Goal: Task Accomplishment & Management: Complete application form

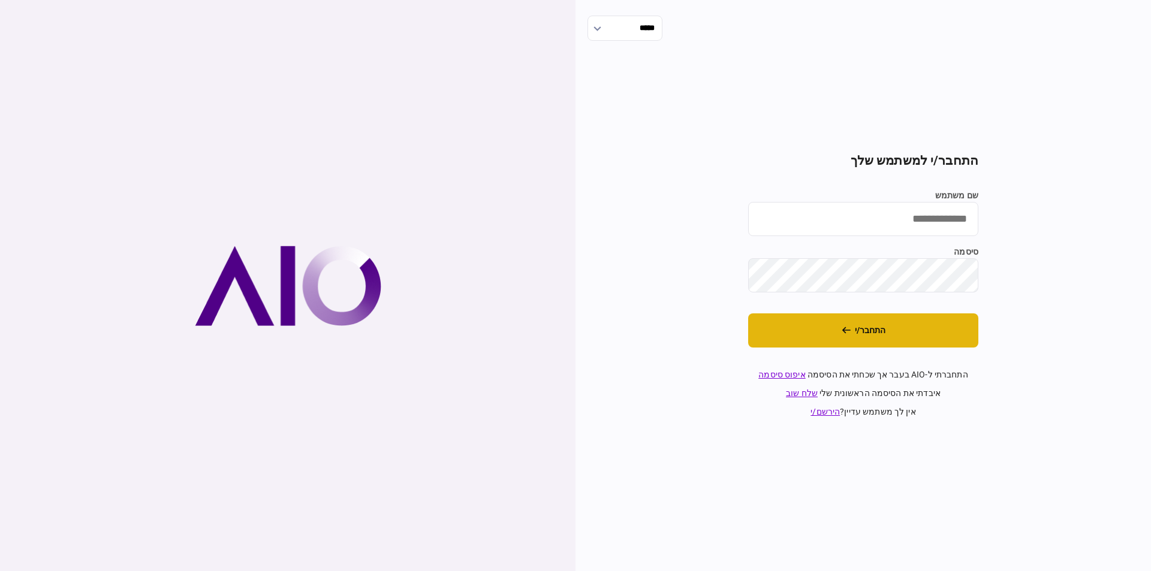
type input "*********"
click at [865, 336] on button "התחבר/י" at bounding box center [863, 331] width 230 height 34
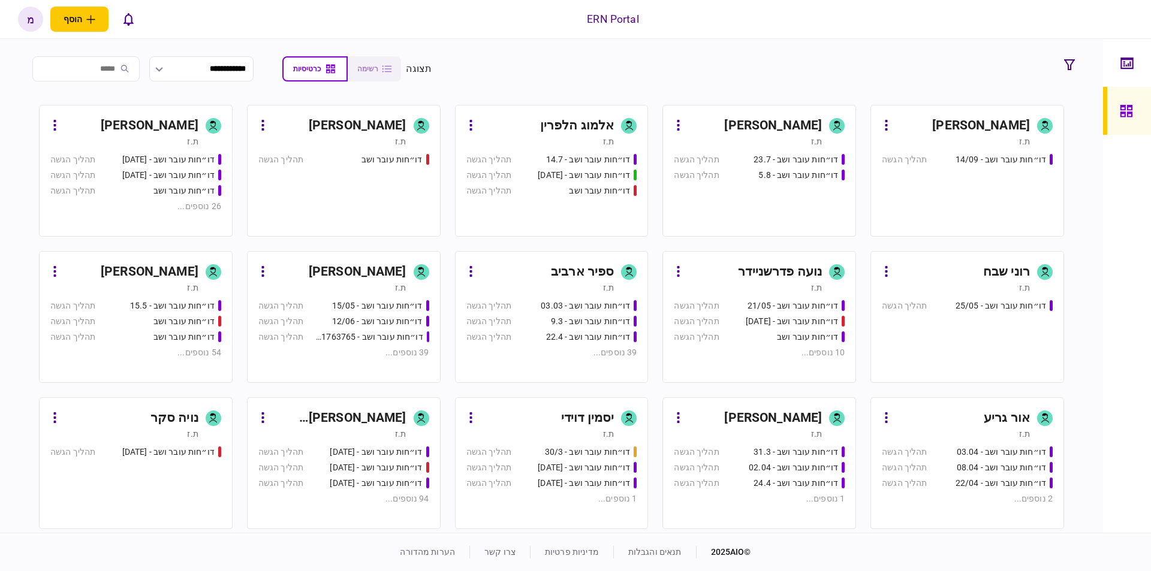
click at [813, 120] on div "[PERSON_NAME]" at bounding box center [773, 125] width 98 height 19
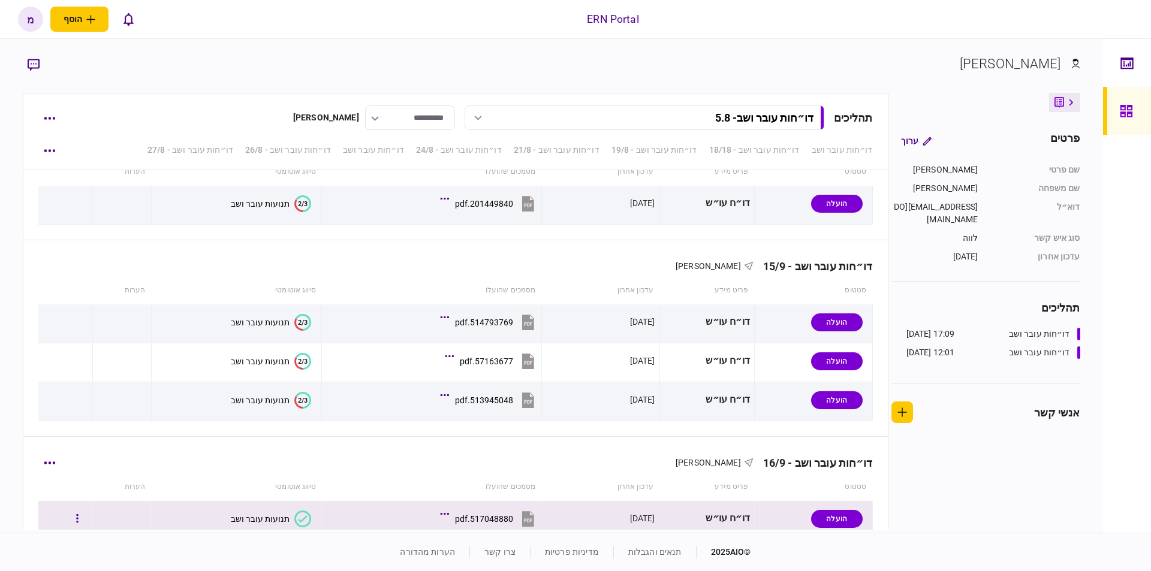
scroll to position [2136, 0]
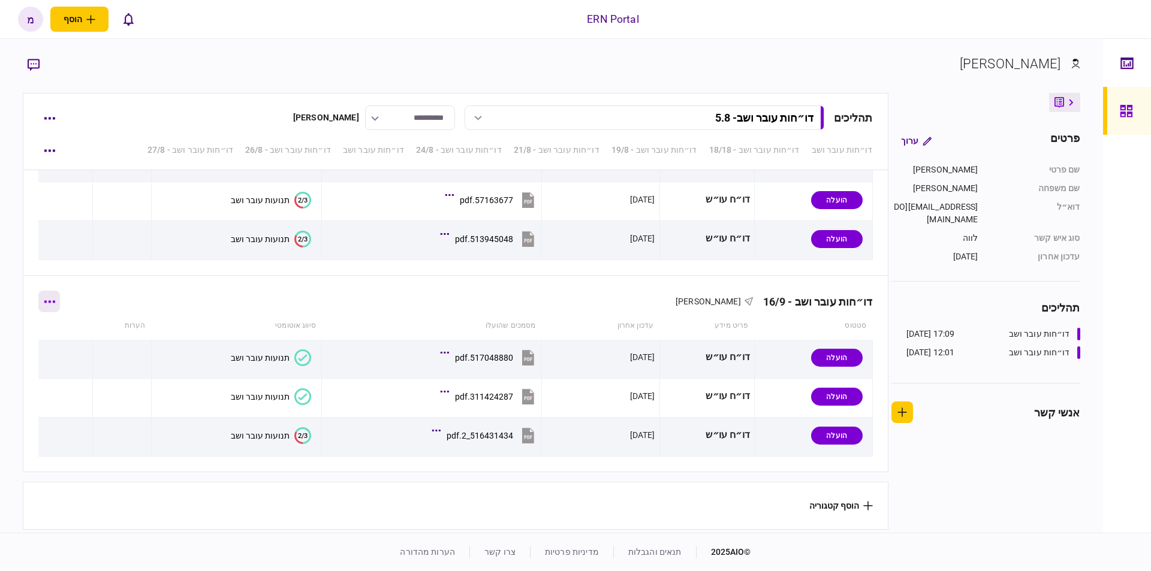
click at [55, 300] on icon "button" at bounding box center [49, 301] width 11 height 3
click at [64, 349] on span "הוסף מסמך" at bounding box center [71, 348] width 48 height 14
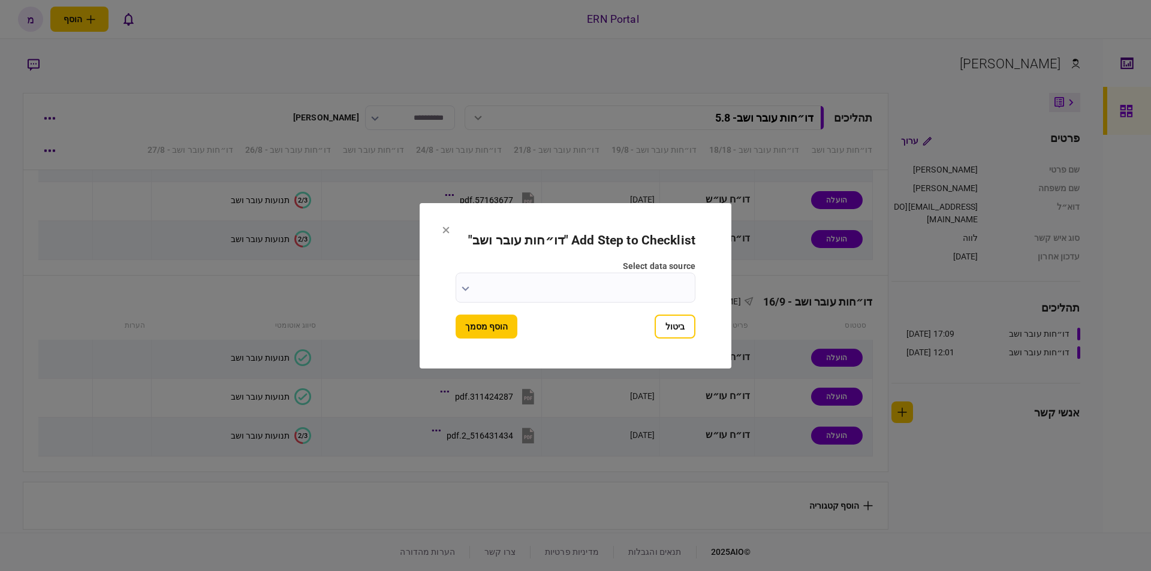
click at [531, 279] on input "select data source" at bounding box center [576, 288] width 240 height 30
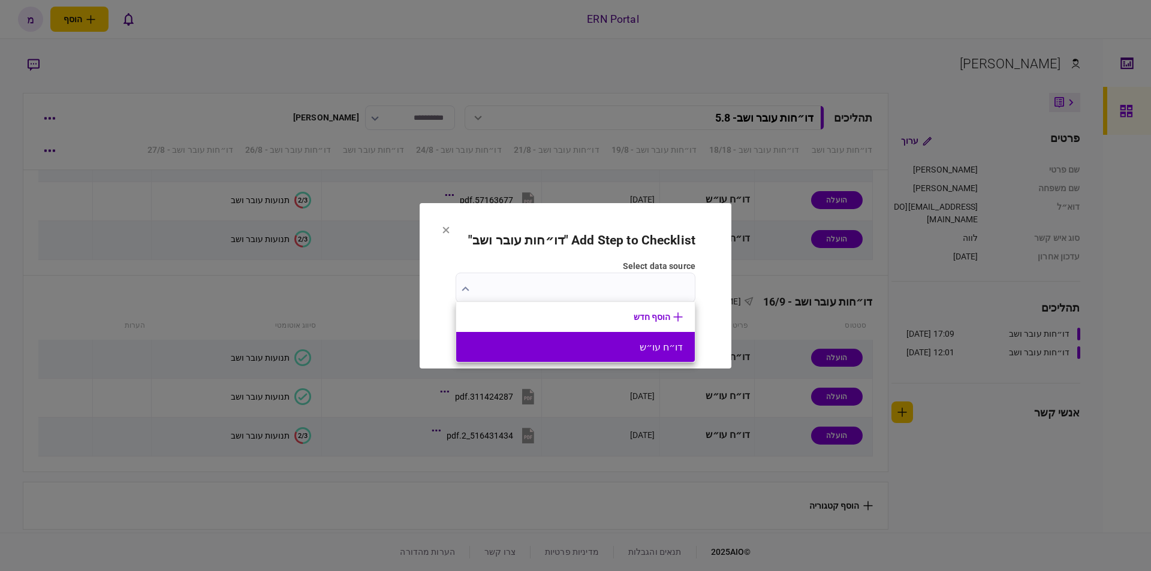
click at [618, 340] on li "דו״ח עו״ש" at bounding box center [575, 347] width 239 height 30
type input "*********"
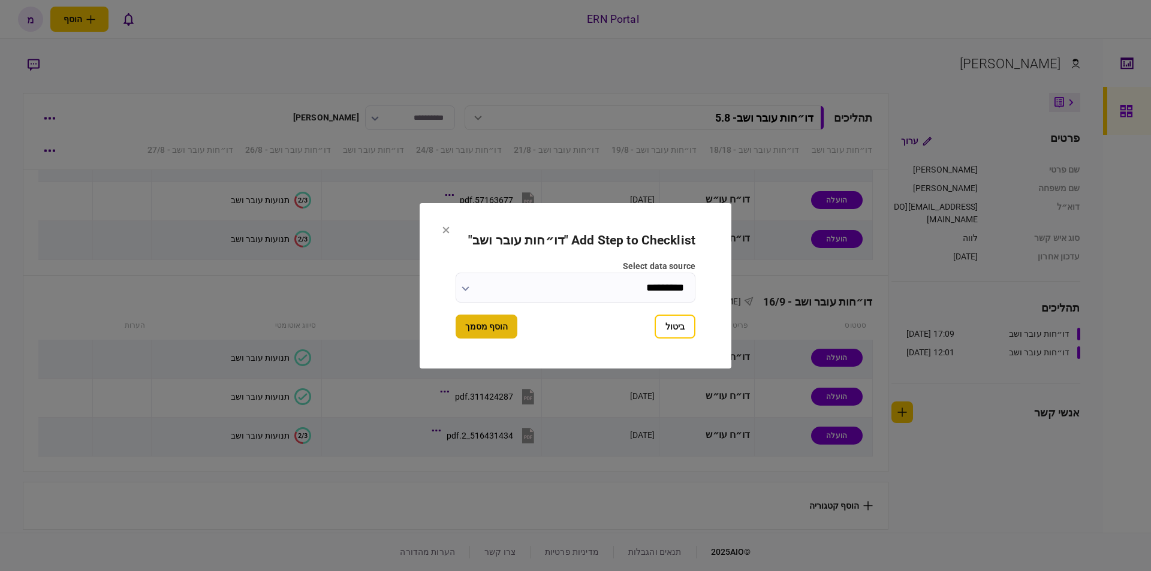
click at [487, 323] on button "הוסף מסמך" at bounding box center [487, 327] width 62 height 24
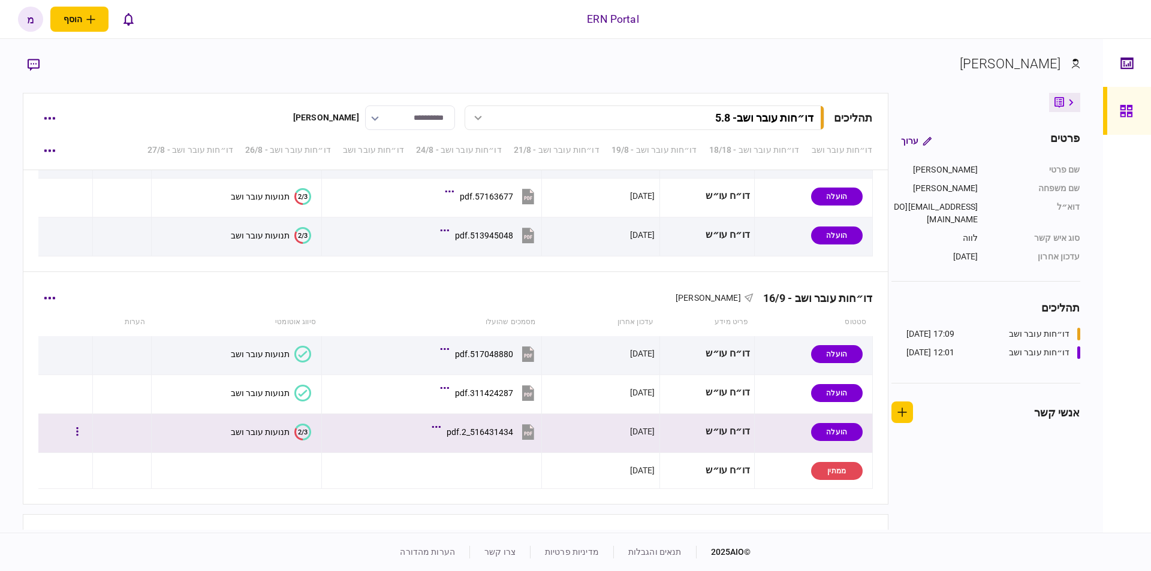
scroll to position [2172, 0]
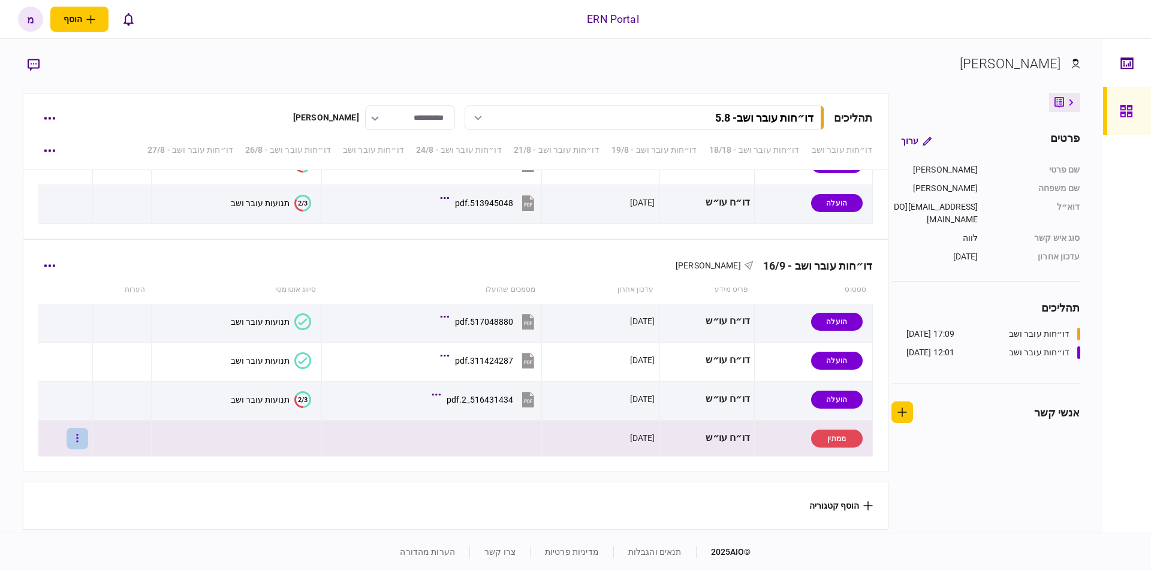
click at [79, 434] on button "button" at bounding box center [78, 439] width 22 height 22
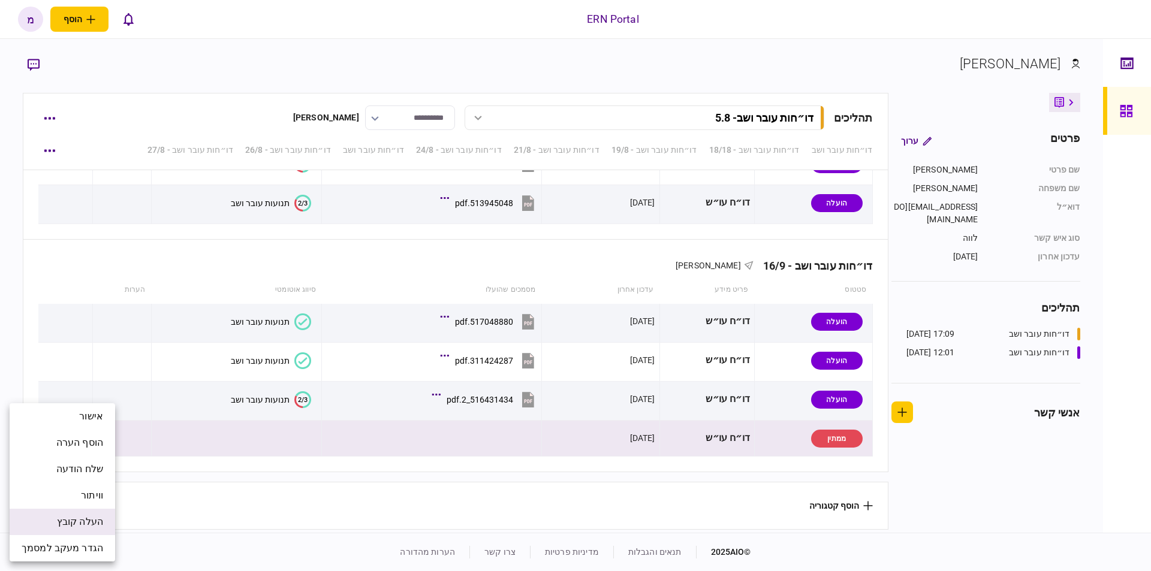
click at [83, 517] on span "העלה קובץ" at bounding box center [80, 522] width 46 height 14
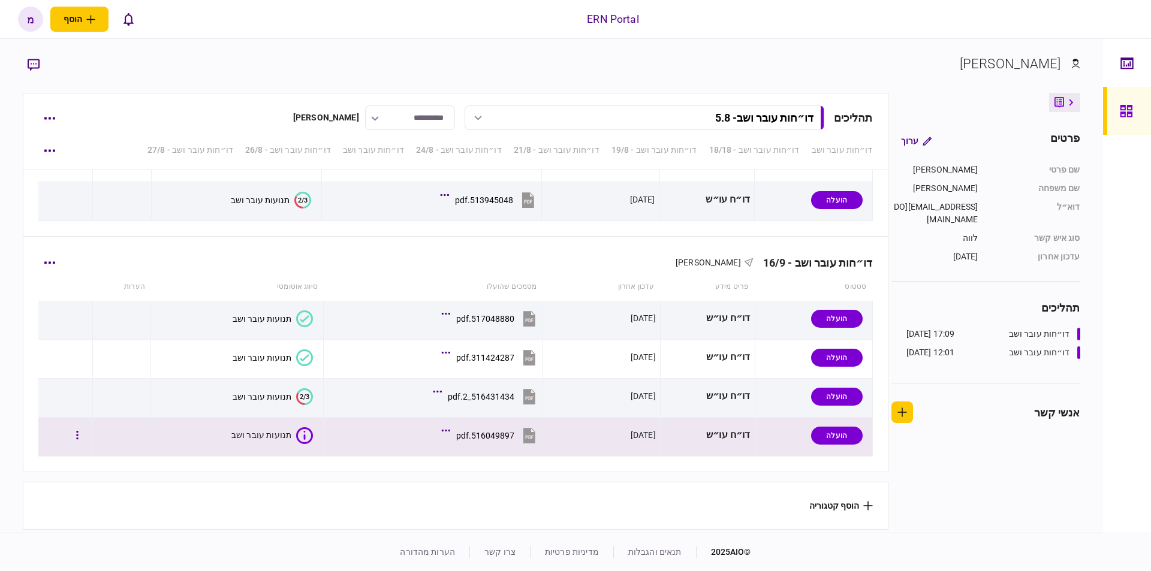
scroll to position [2175, 0]
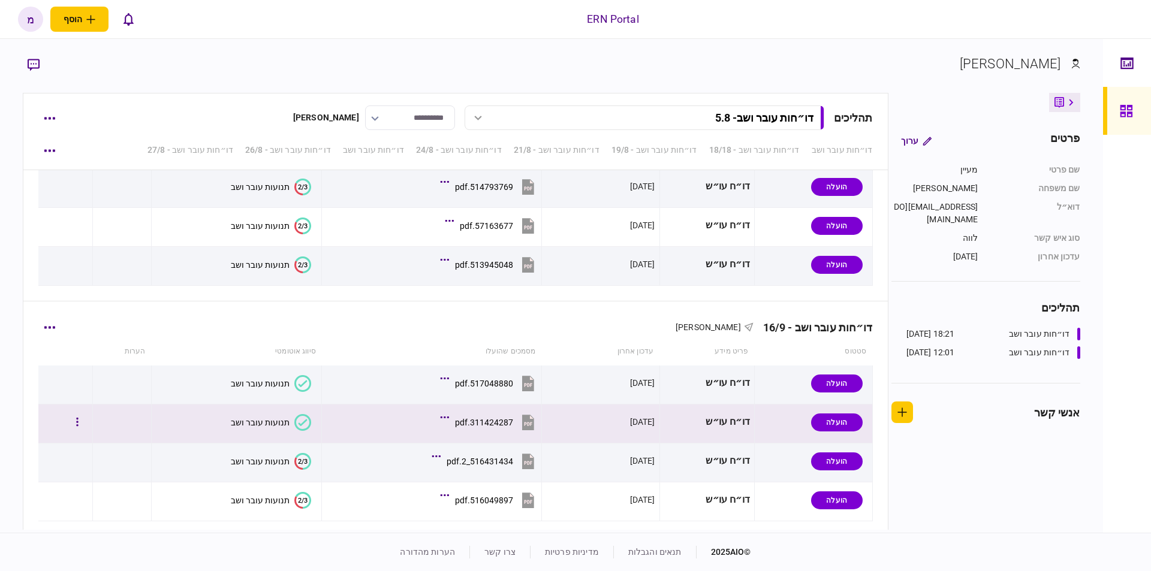
scroll to position [2175, 0]
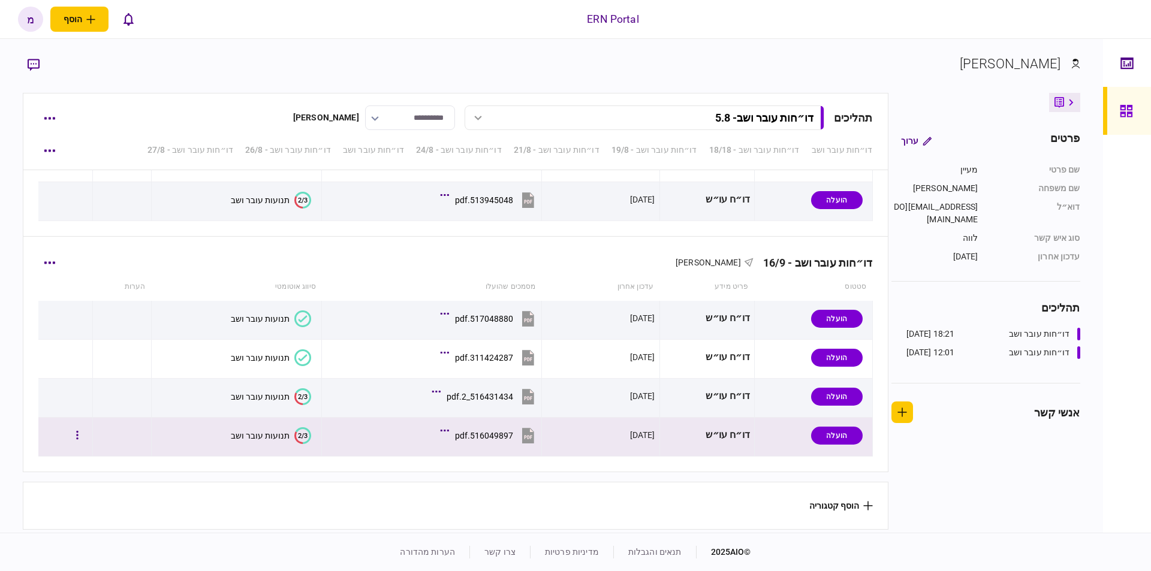
click at [294, 436] on icon at bounding box center [298, 438] width 8 height 13
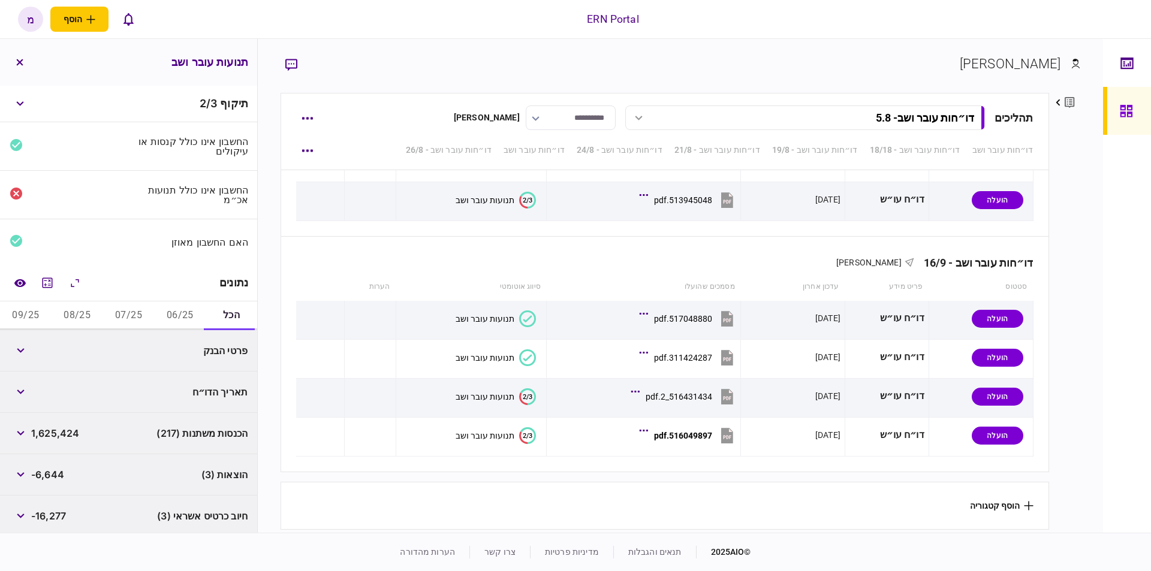
click at [176, 308] on button "06/25" at bounding box center [180, 316] width 52 height 29
click at [47, 282] on icon "מחשבון" at bounding box center [48, 283] width 10 height 10
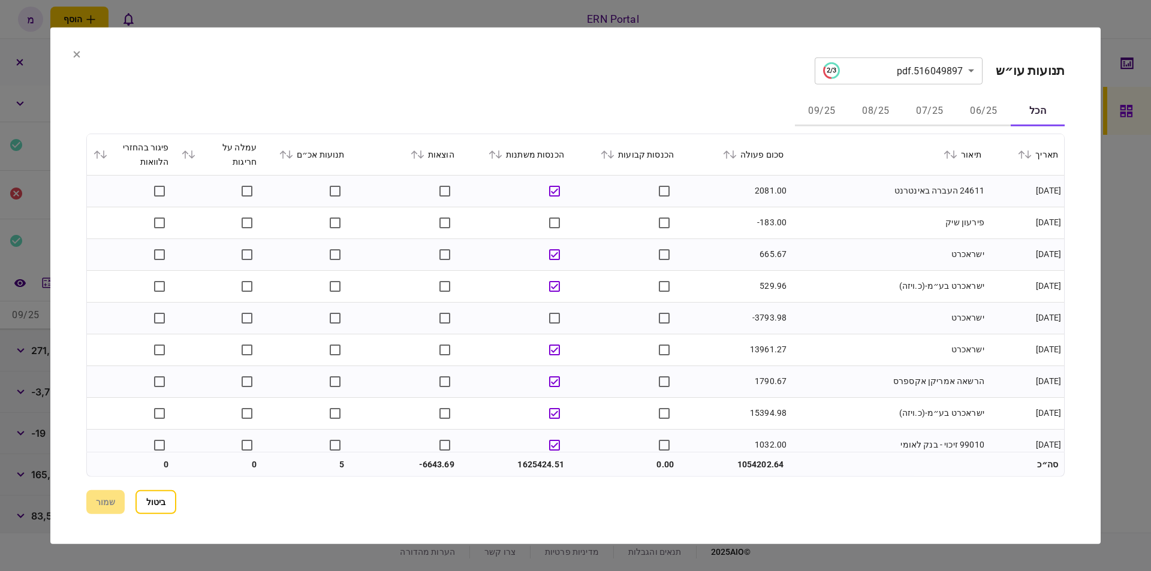
click at [983, 113] on button "06/25" at bounding box center [984, 111] width 54 height 29
click at [836, 173] on th "תיאור" at bounding box center [889, 154] width 198 height 41
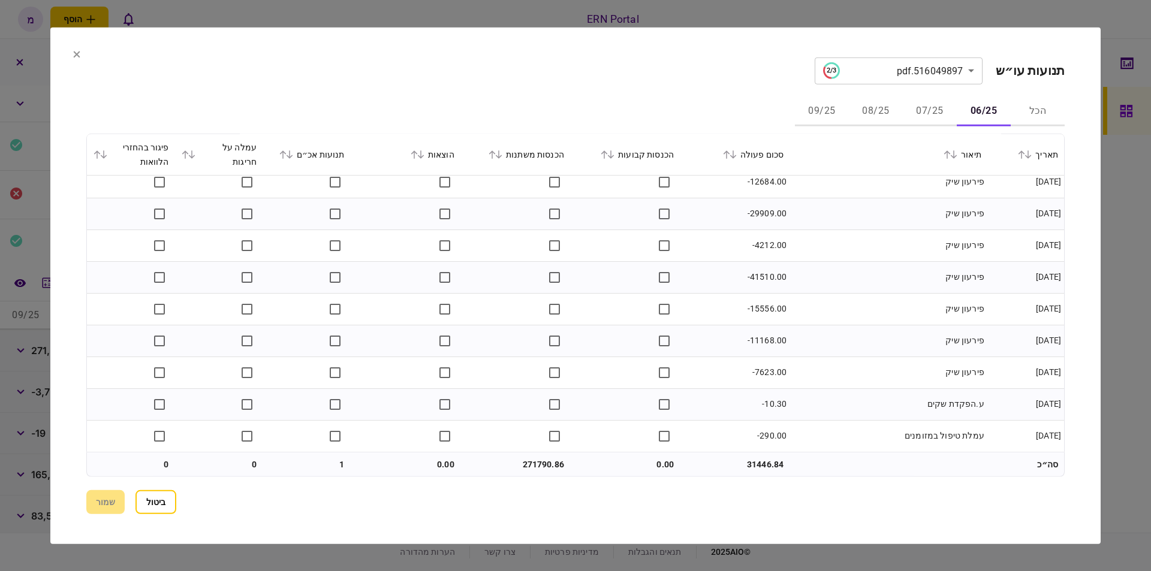
scroll to position [1631, 0]
click at [536, 461] on td "271790.86" at bounding box center [515, 465] width 110 height 24
copy td "271790.86"
click at [929, 113] on button "07/25" at bounding box center [930, 111] width 54 height 29
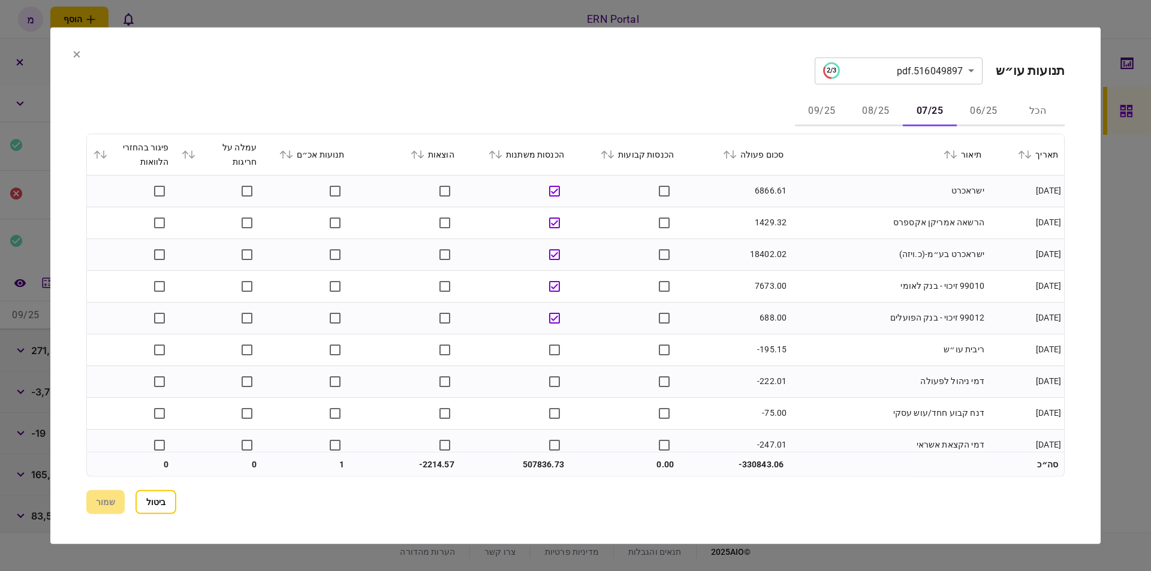
drag, startPoint x: 847, startPoint y: 250, endPoint x: 824, endPoint y: 255, distance: 23.4
click at [844, 251] on td "ישראכרט בע״מ-(כ.ויזה)" at bounding box center [889, 255] width 198 height 32
click at [821, 207] on td "הרשאה אמריקן אקספרס" at bounding box center [889, 223] width 198 height 32
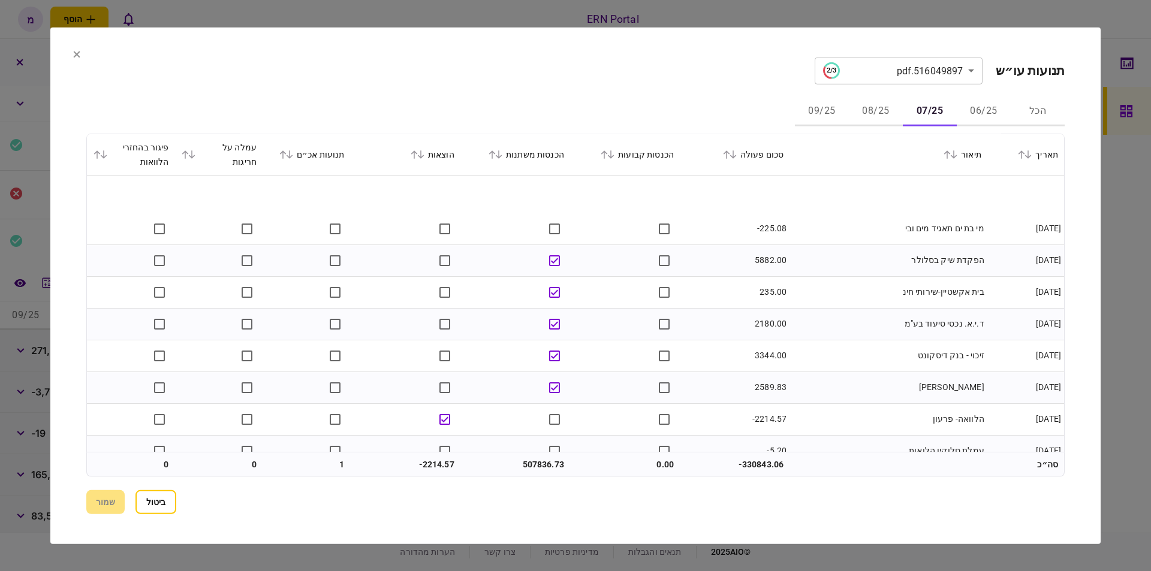
scroll to position [2922, 0]
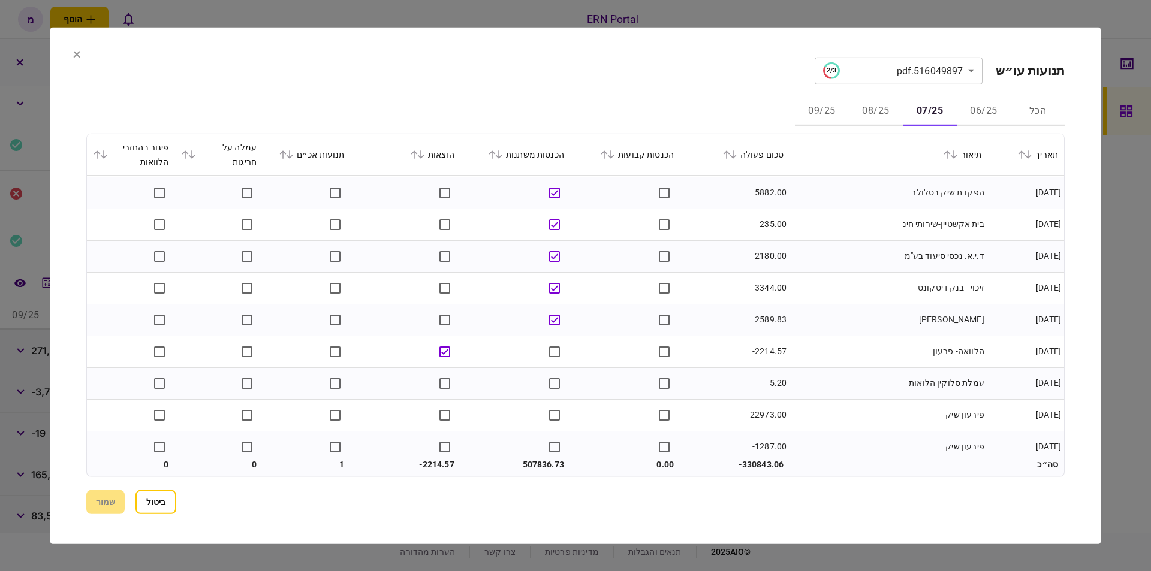
click at [766, 352] on td "-2214.57" at bounding box center [735, 352] width 110 height 32
click at [760, 352] on td "-2214.57" at bounding box center [735, 352] width 110 height 32
click at [759, 353] on td "-2214.57" at bounding box center [735, 352] width 110 height 32
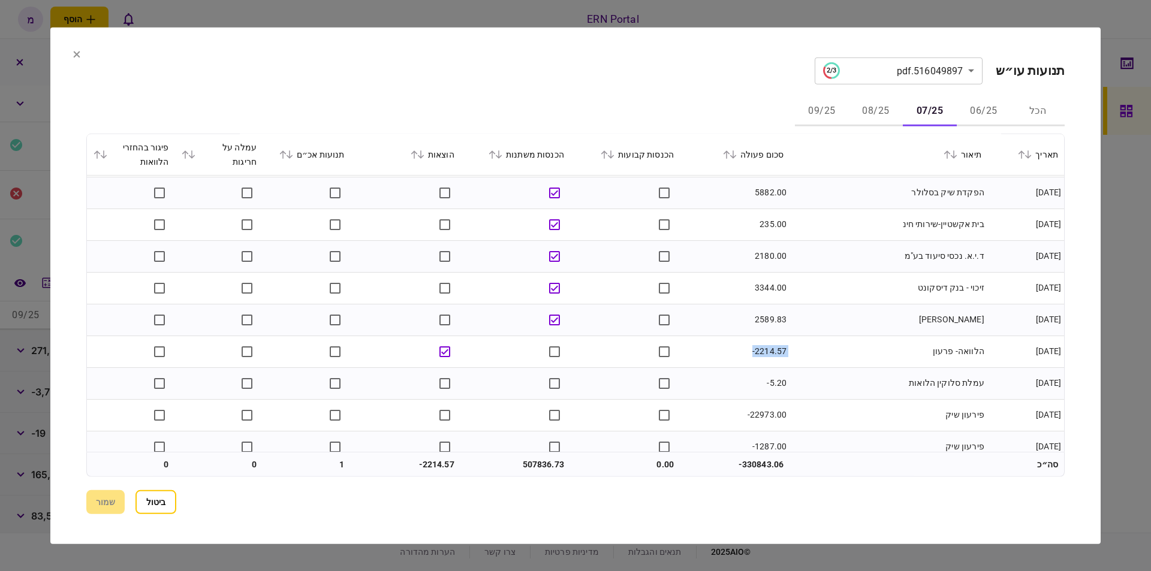
click at [759, 353] on td "-2214.57" at bounding box center [735, 352] width 110 height 32
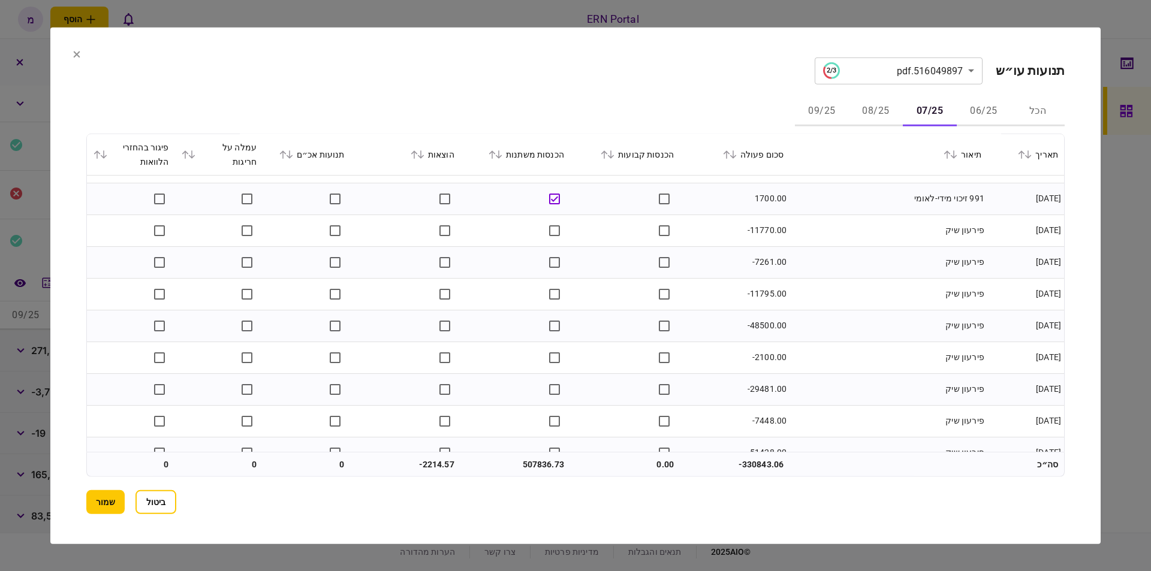
scroll to position [5127, 0]
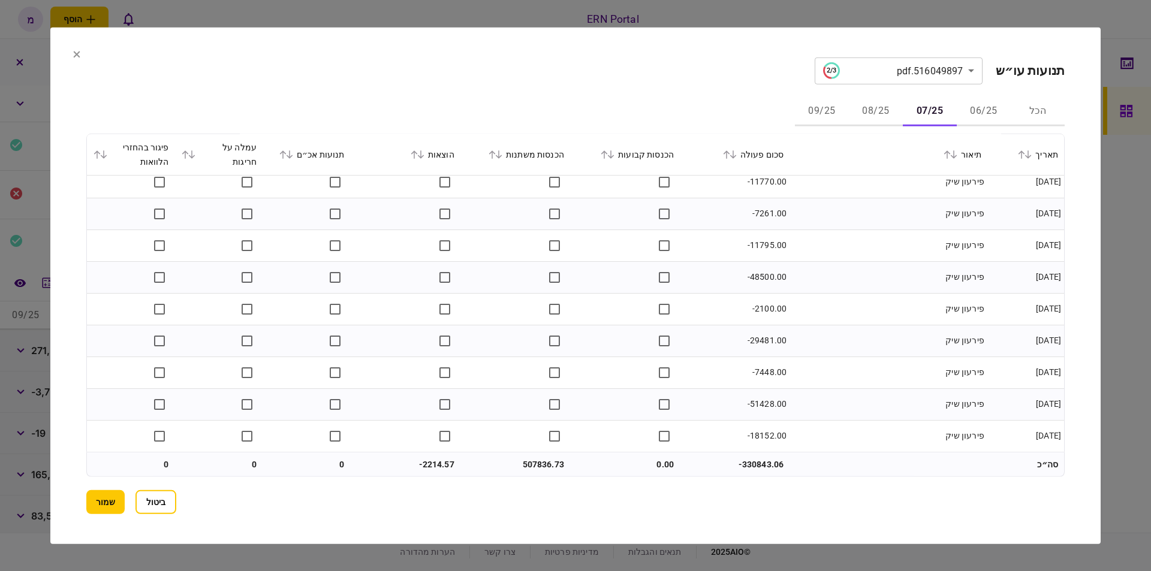
click at [534, 464] on td "507836.73" at bounding box center [515, 465] width 110 height 24
copy td "507836.73"
click at [334, 450] on div "תאריך תיאור סכום פעולה הכנסות קבועות הכנסות משתנות הוצאות תנועות אכ״ם עמלה על ח…" at bounding box center [575, 292] width 979 height 319
click at [433, 462] on td "-2214.57" at bounding box center [406, 465] width 110 height 24
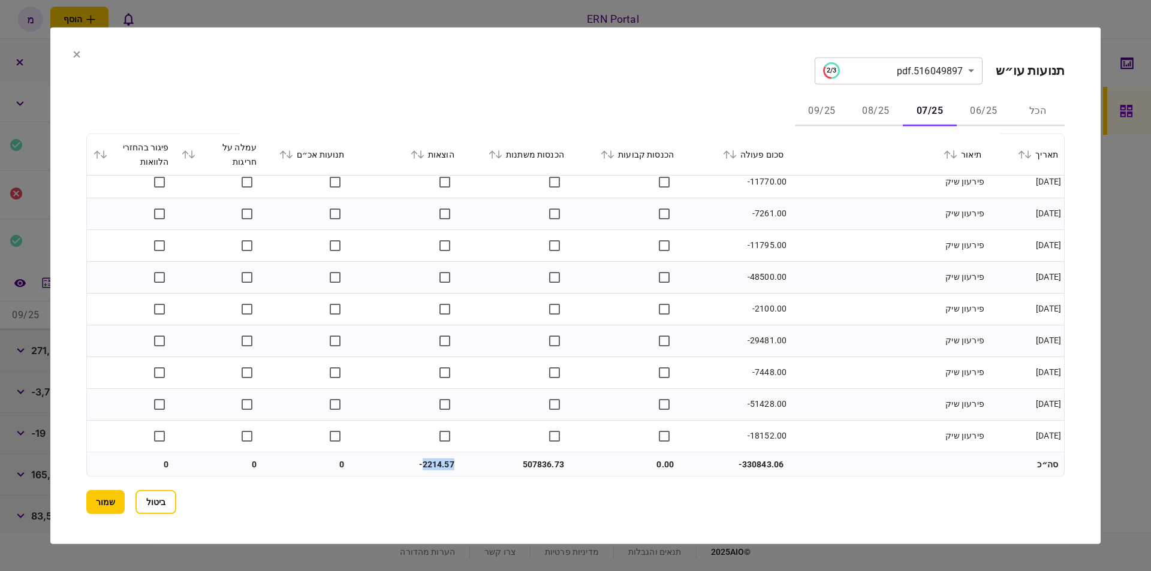
click at [433, 462] on td "-2214.57" at bounding box center [406, 465] width 110 height 24
copy td "2214.57"
click at [98, 514] on button "שמור" at bounding box center [105, 502] width 38 height 24
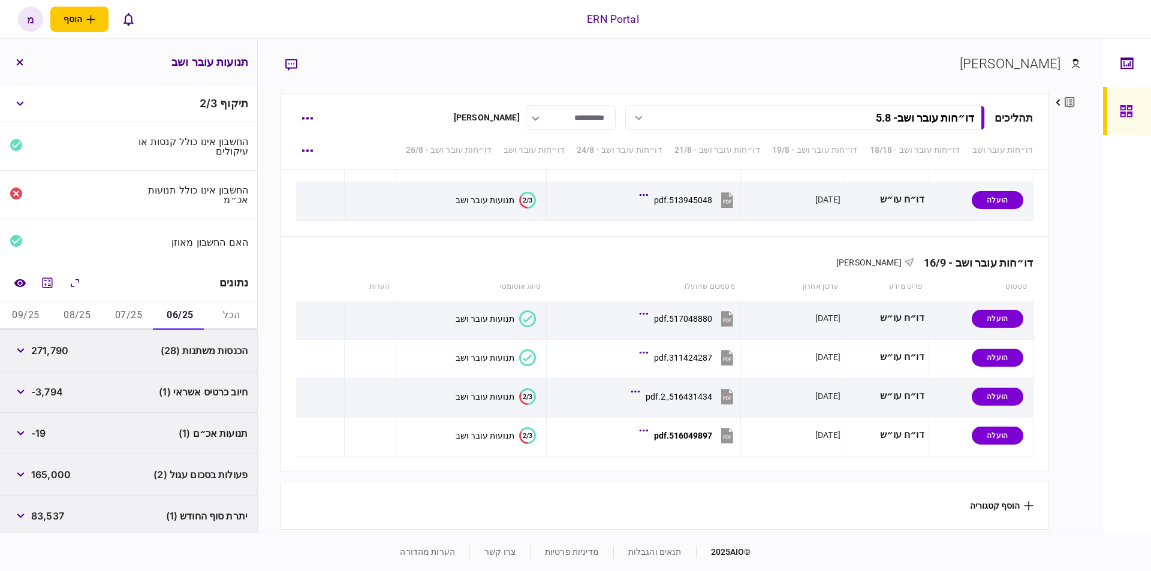
scroll to position [43, 0]
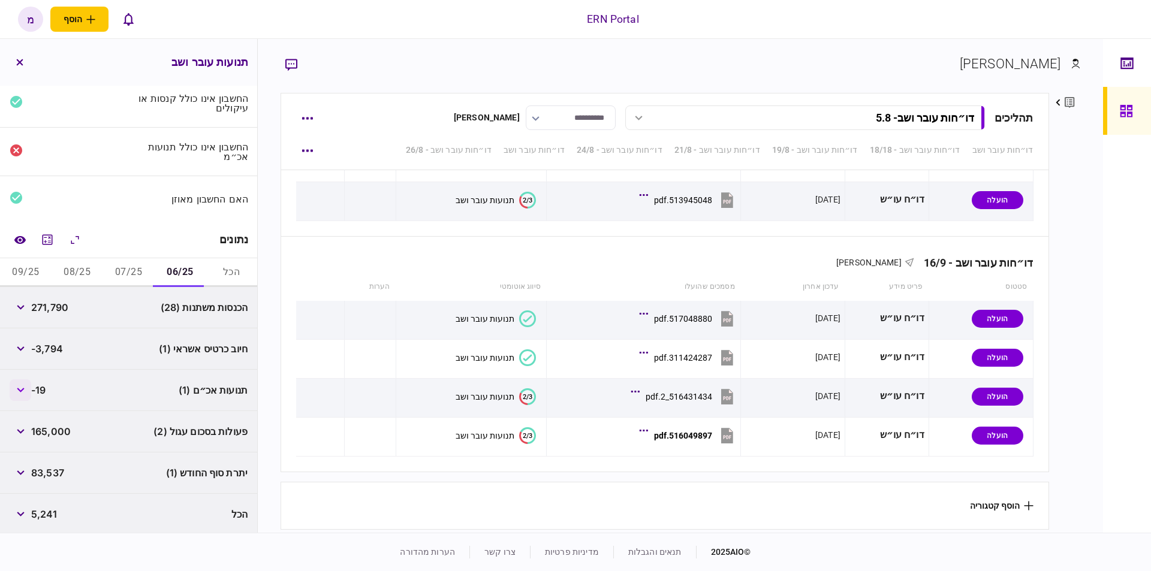
click at [22, 390] on button "button" at bounding box center [21, 391] width 22 height 22
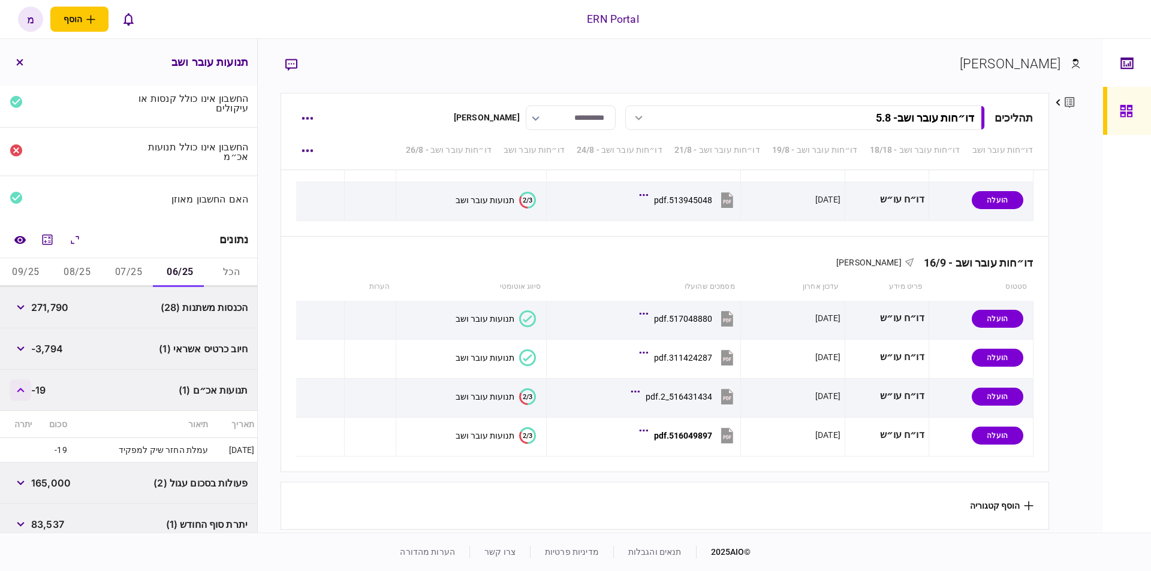
click at [22, 390] on button "button" at bounding box center [21, 391] width 22 height 22
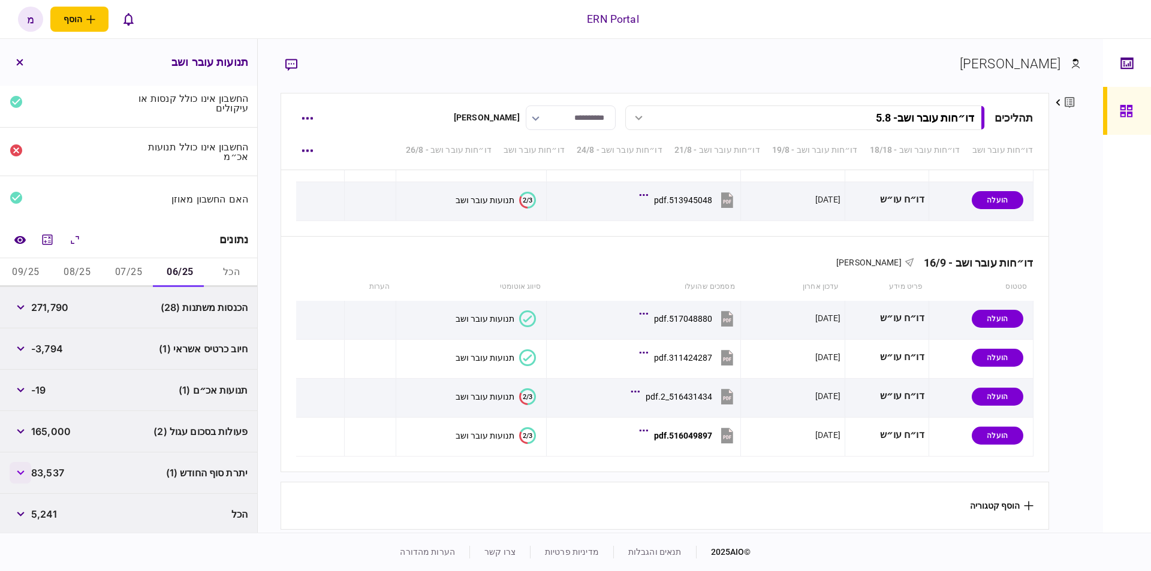
click at [25, 472] on icon "button" at bounding box center [21, 473] width 8 height 5
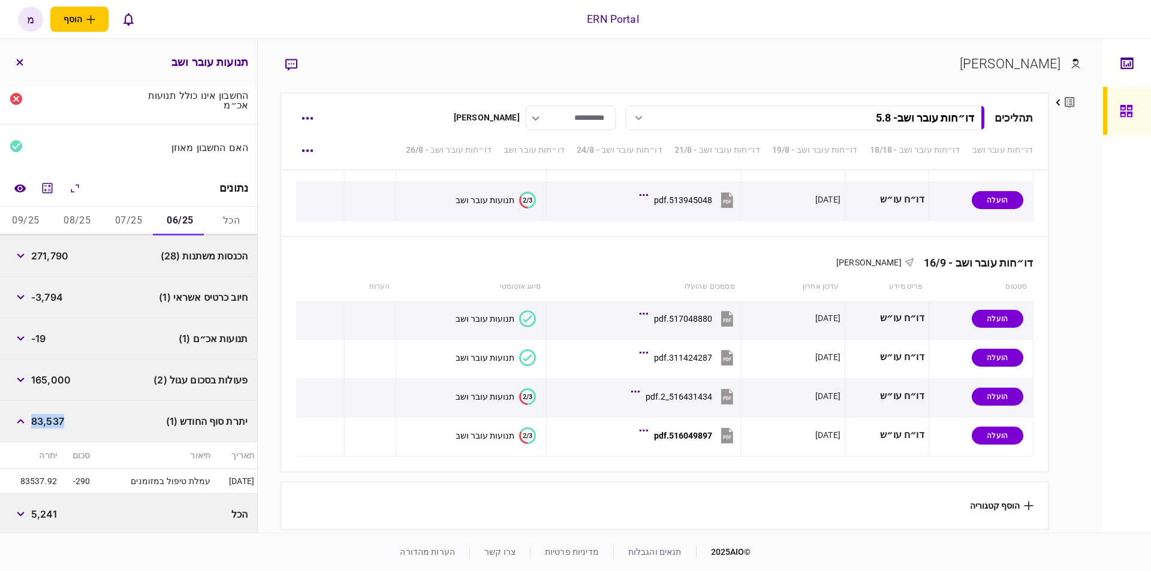
drag, startPoint x: 78, startPoint y: 419, endPoint x: 34, endPoint y: 420, distance: 44.4
click at [34, 420] on div "יתרת סוף החודש (1) 83,537" at bounding box center [128, 421] width 257 height 41
copy span "83,537"
click at [144, 216] on button "07/25" at bounding box center [129, 221] width 52 height 29
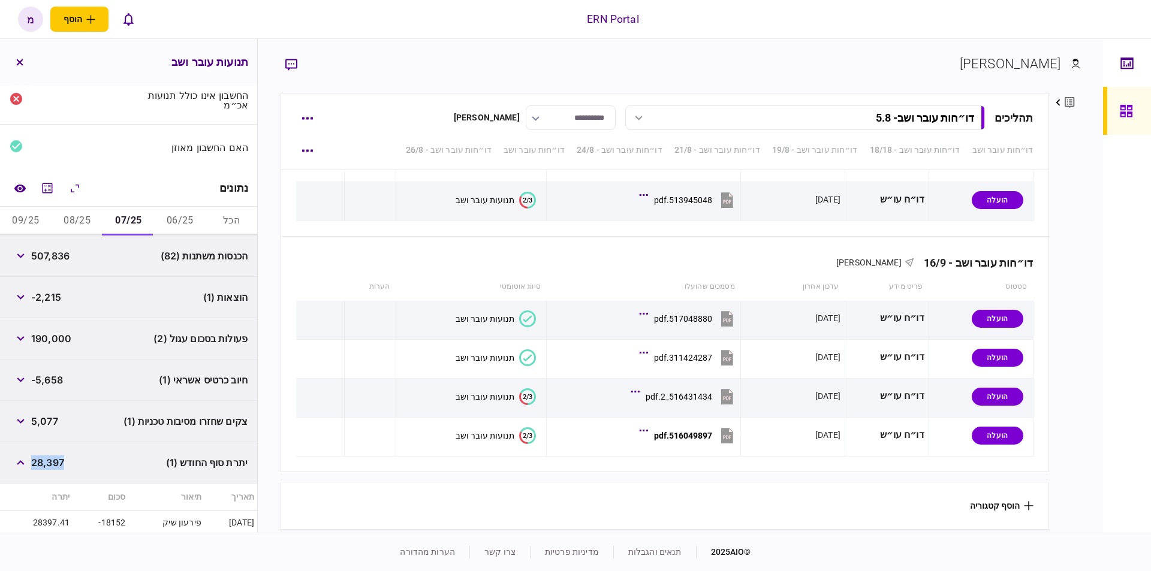
drag, startPoint x: 69, startPoint y: 464, endPoint x: 35, endPoint y: 460, distance: 34.4
click at [35, 460] on div "יתרת סוף החודש (1) 28,397" at bounding box center [128, 462] width 257 height 41
copy span "28,397"
click at [83, 212] on button "08/25" at bounding box center [78, 221] width 52 height 29
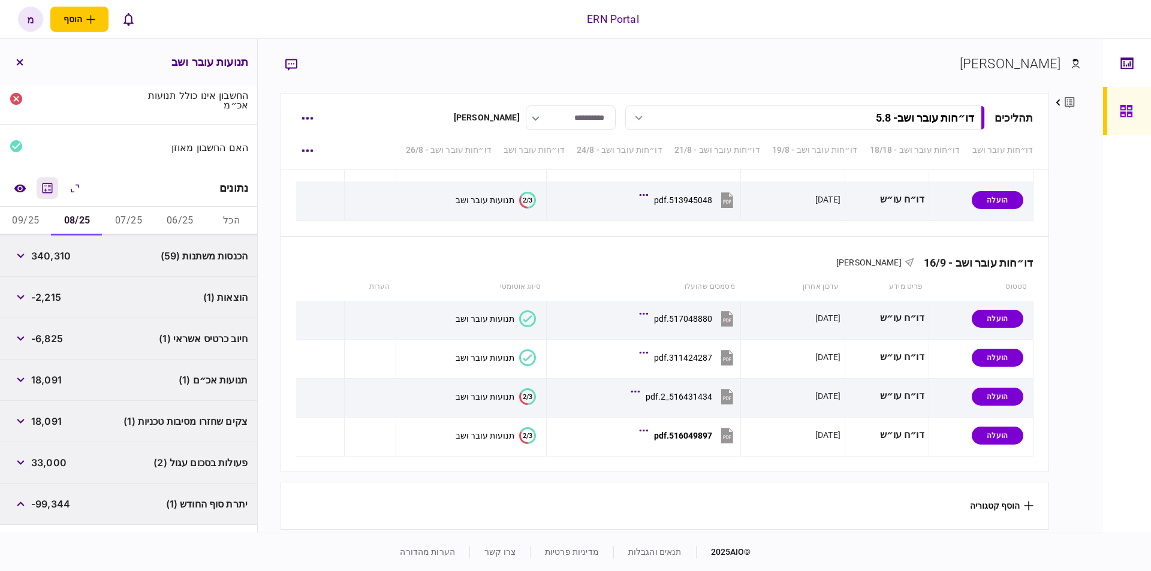
click at [49, 187] on icon "מחשבון" at bounding box center [47, 188] width 14 height 14
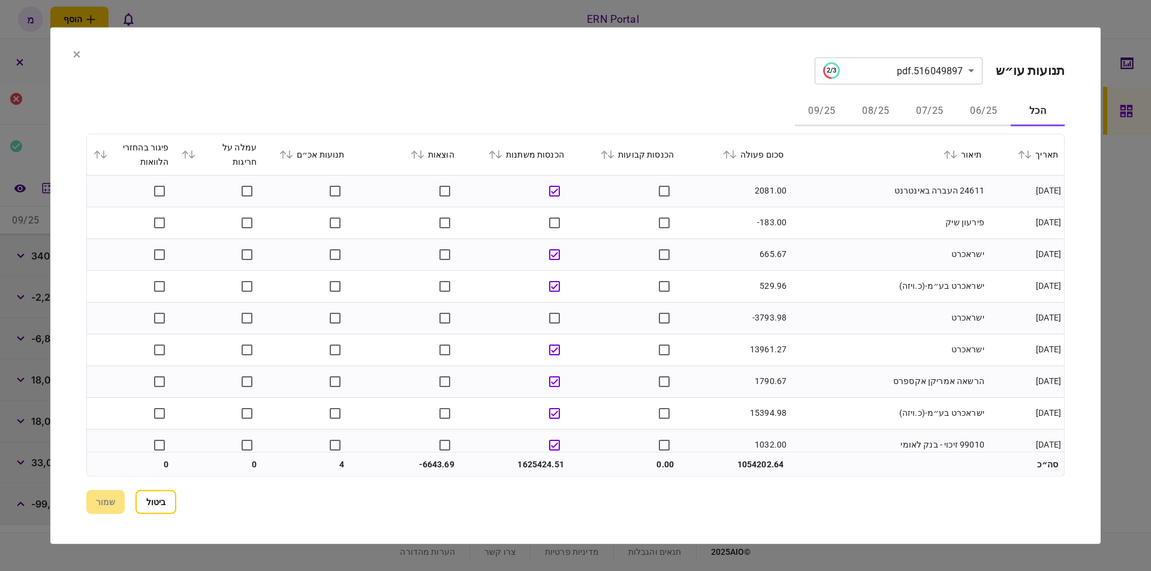
click at [311, 157] on div "תנועות אכ״ם" at bounding box center [307, 154] width 76 height 14
click at [287, 156] on icon at bounding box center [282, 154] width 7 height 8
click at [99, 498] on button "שמור" at bounding box center [105, 502] width 38 height 24
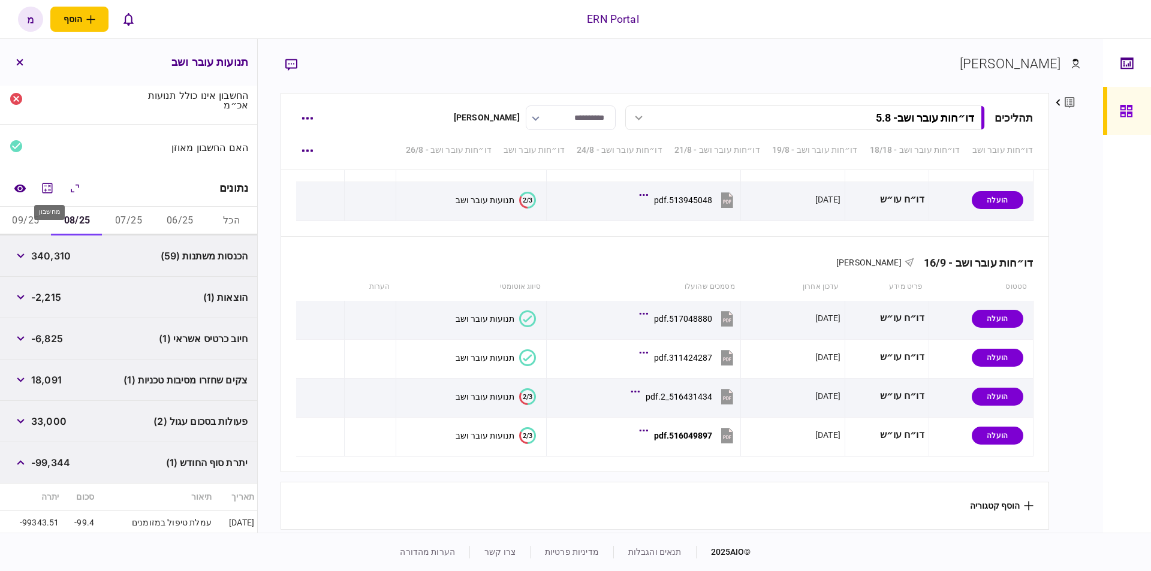
click at [35, 186] on div at bounding box center [47, 188] width 77 height 22
click at [50, 182] on icon "מחשבון" at bounding box center [47, 188] width 14 height 14
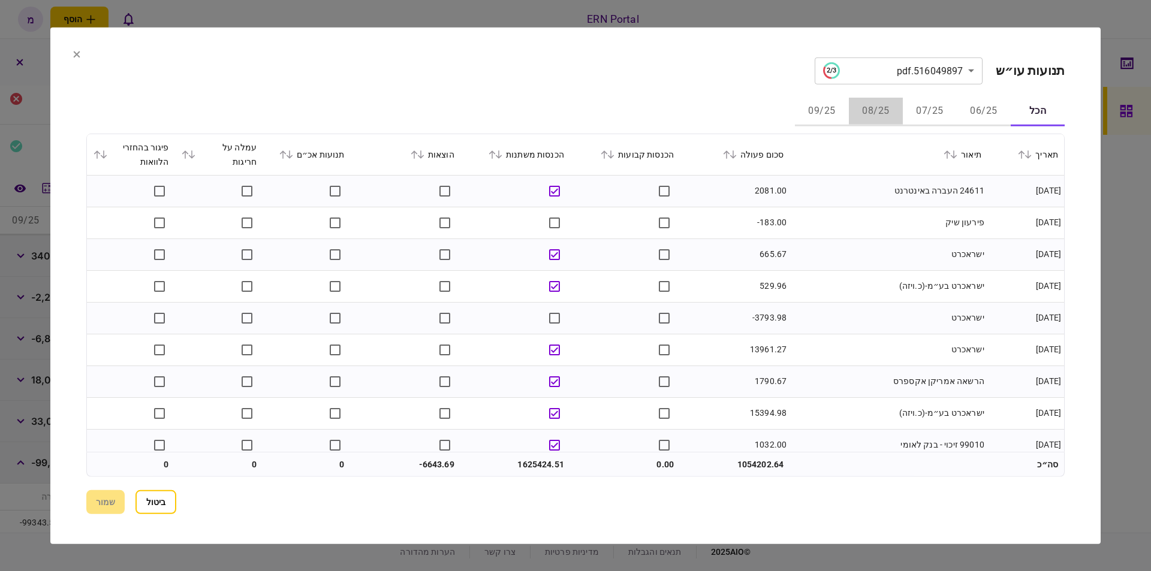
click at [865, 112] on button "08/25" at bounding box center [876, 111] width 54 height 29
click at [691, 98] on div "הכל 06/25 07/25 08/25 09/25" at bounding box center [575, 111] width 979 height 29
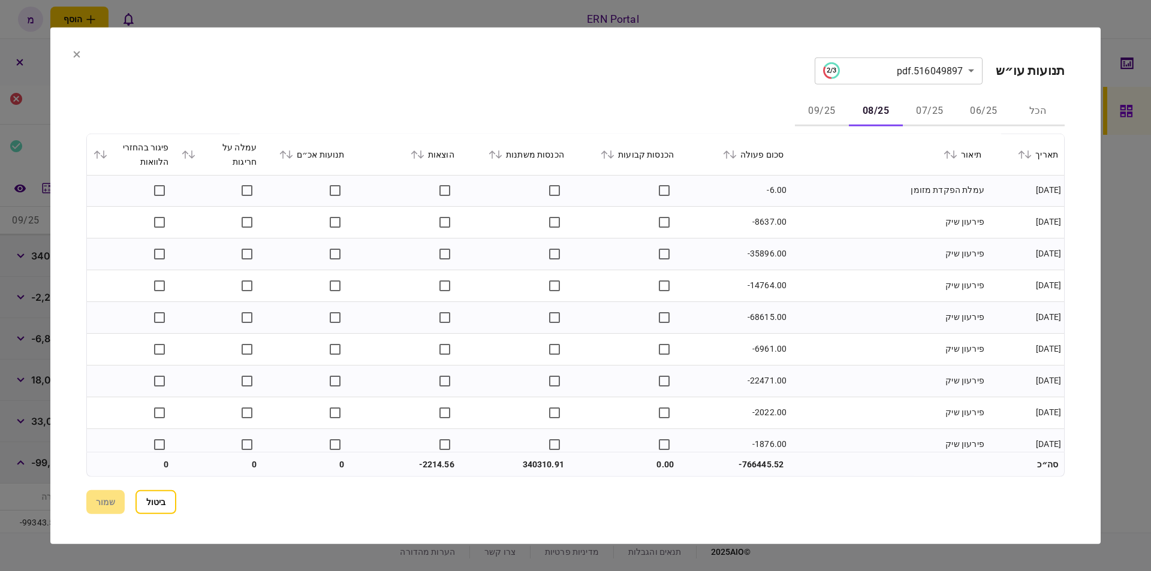
scroll to position [4015, 0]
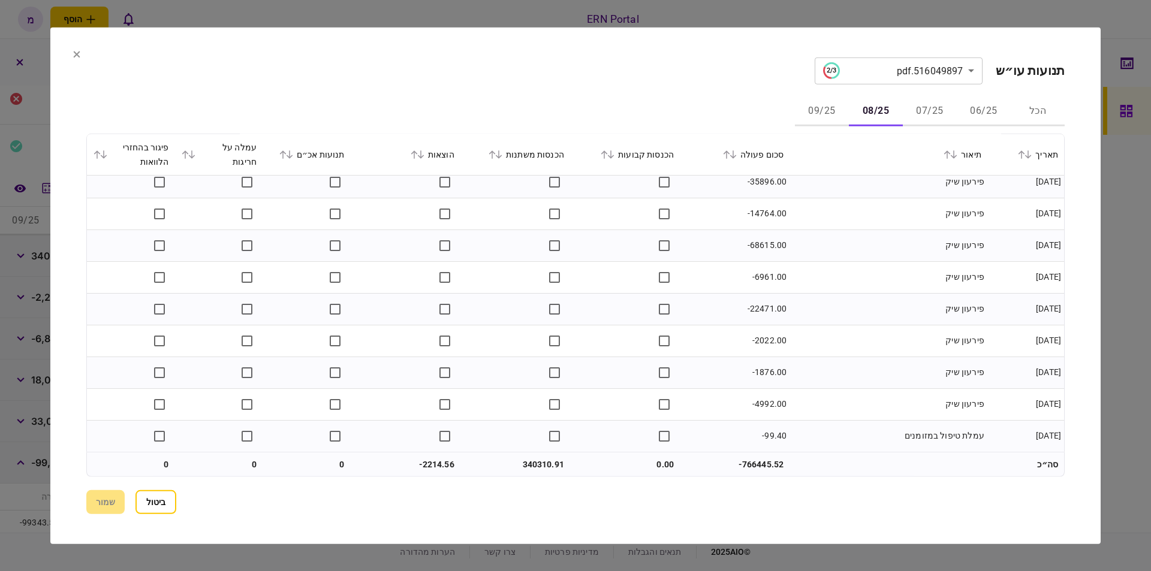
click at [514, 453] on td "340310.91" at bounding box center [515, 465] width 110 height 24
click at [522, 459] on td "340310.91" at bounding box center [515, 465] width 110 height 24
copy td "340310.91"
click at [441, 462] on td "-2214.56" at bounding box center [406, 465] width 110 height 24
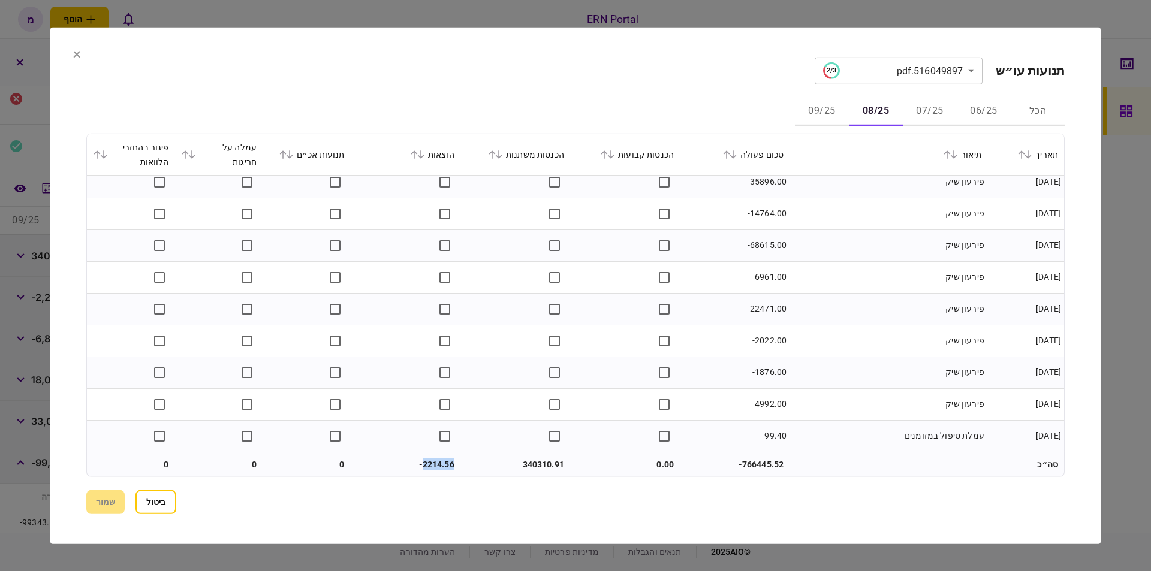
click at [441, 462] on td "-2214.56" at bounding box center [406, 465] width 110 height 24
copy td "2214.56"
click at [829, 107] on button "09/25" at bounding box center [822, 111] width 54 height 29
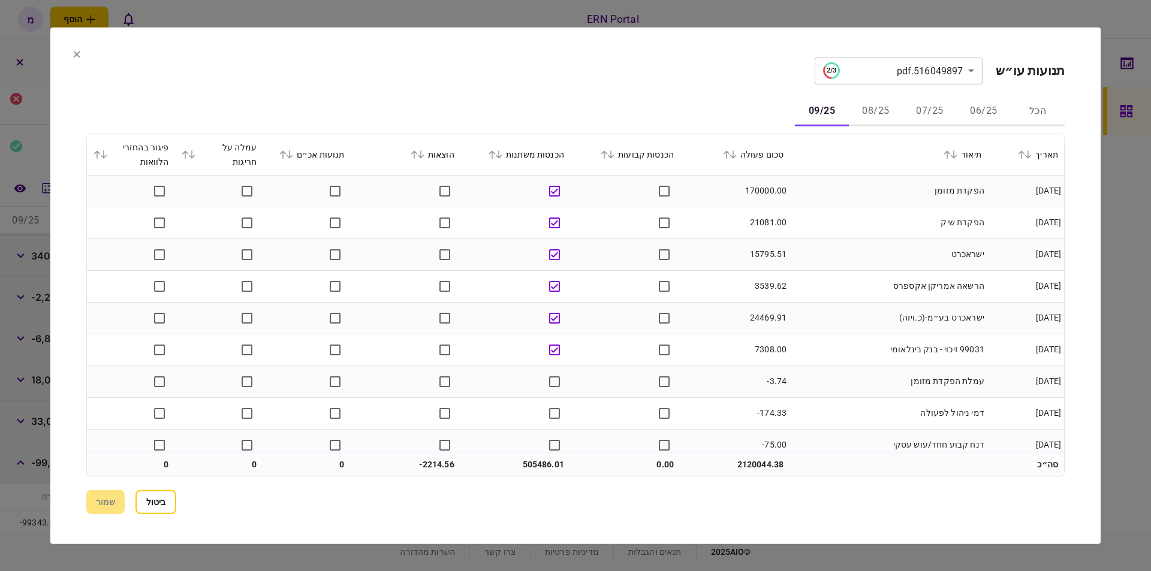
click at [784, 192] on td "170000.00" at bounding box center [735, 191] width 110 height 32
click at [716, 213] on td "21081.00" at bounding box center [735, 223] width 110 height 32
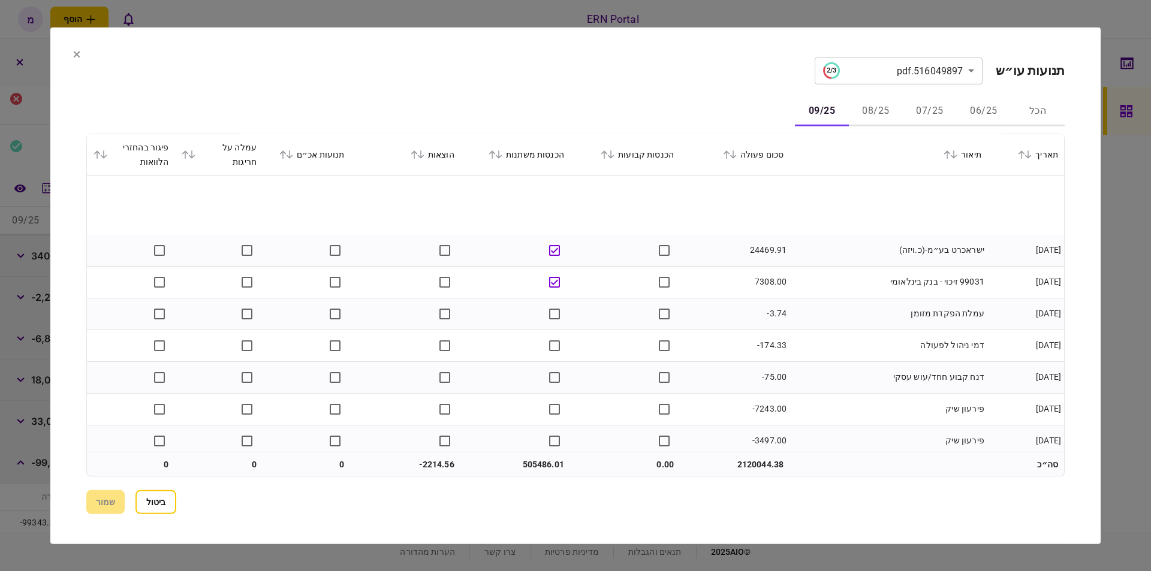
scroll to position [136, 0]
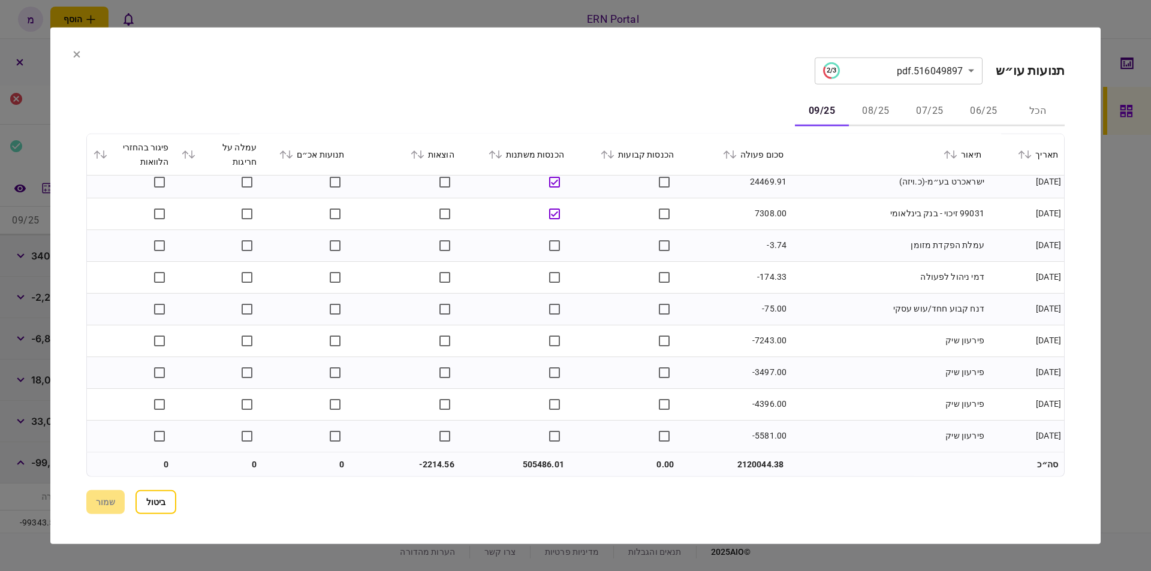
click at [814, 265] on td "דמי ניהול לפעולה" at bounding box center [889, 277] width 198 height 32
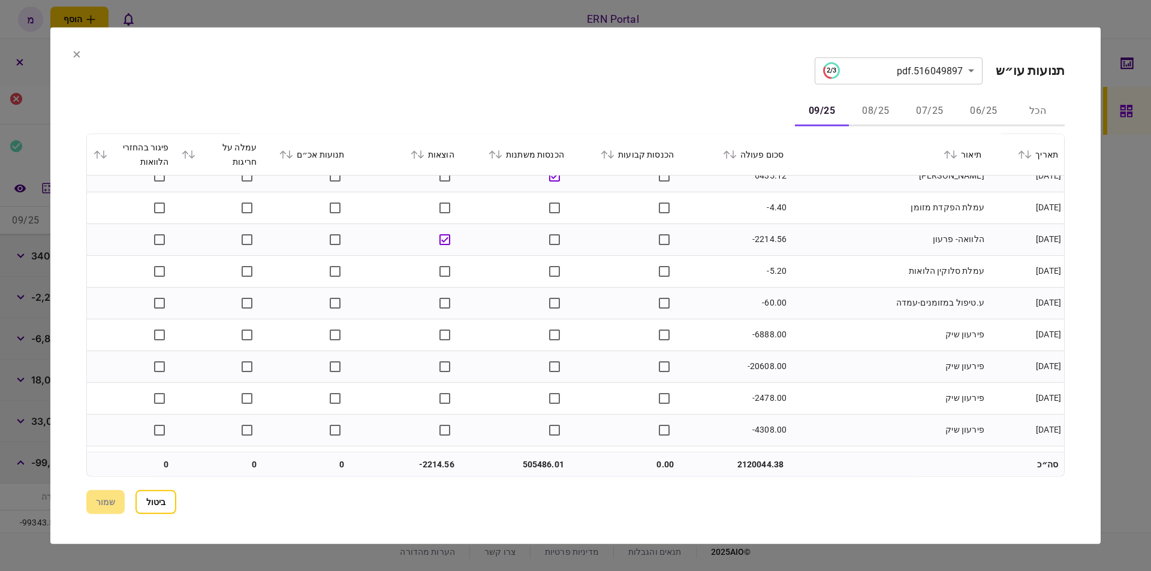
scroll to position [3093, 0]
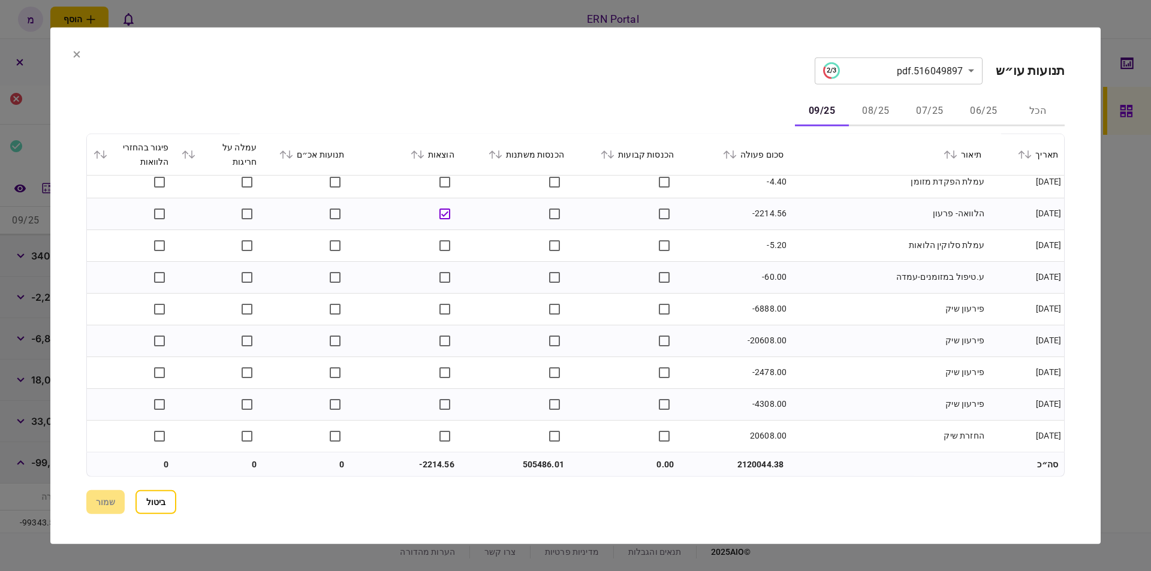
click at [545, 459] on td "505486.01" at bounding box center [515, 465] width 110 height 24
copy td "505486.01"
click at [424, 471] on td "-2214.56" at bounding box center [406, 465] width 110 height 24
click at [432, 466] on td "-2214.56" at bounding box center [406, 465] width 110 height 24
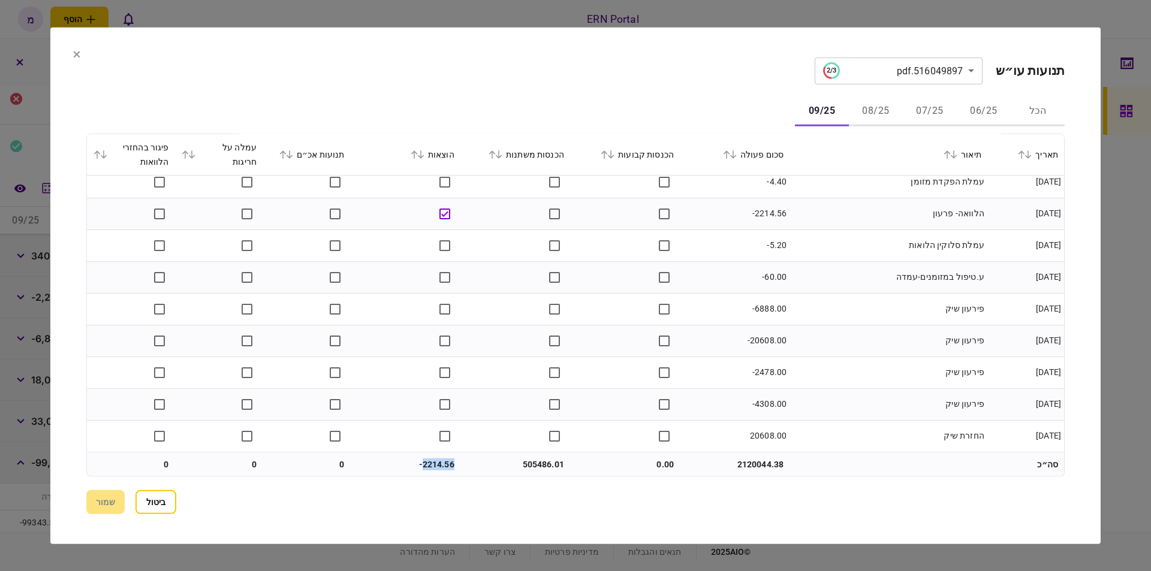
click at [432, 466] on td "-2214.56" at bounding box center [406, 465] width 110 height 24
copy td "2214.56"
click at [77, 49] on section "**********" at bounding box center [575, 285] width 1050 height 517
click at [74, 53] on icon at bounding box center [76, 53] width 7 height 7
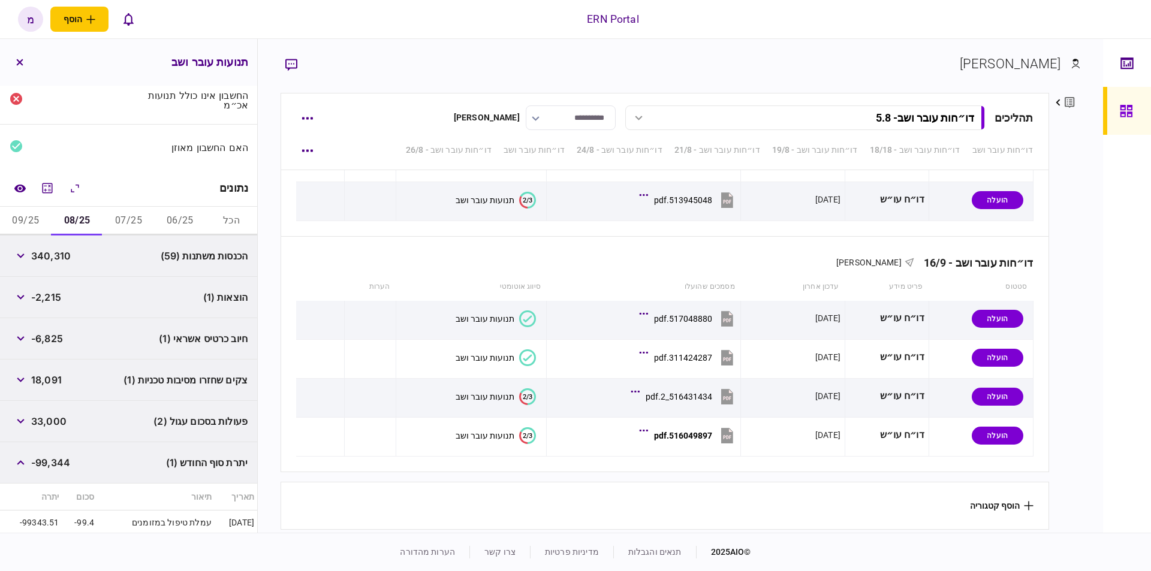
click at [125, 450] on div "יתרת סוף החודש (1) -99,344" at bounding box center [128, 462] width 257 height 41
drag, startPoint x: 71, startPoint y: 457, endPoint x: 35, endPoint y: 454, distance: 35.6
click at [35, 456] on span "-99,344" at bounding box center [50, 463] width 39 height 14
copy span "-99,344"
click at [44, 224] on button "09/25" at bounding box center [26, 221] width 52 height 29
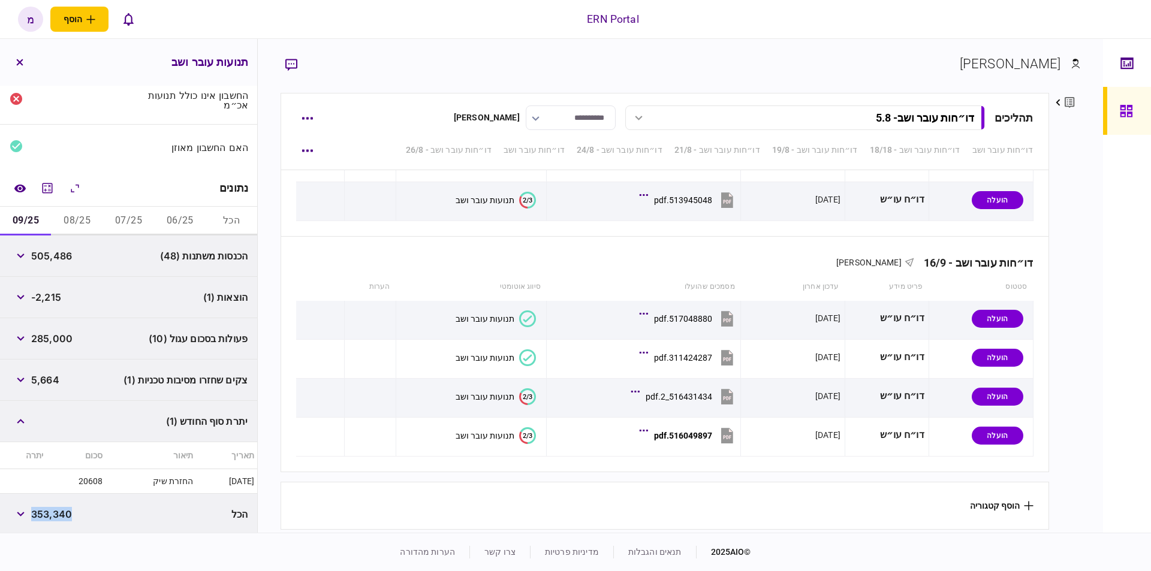
drag, startPoint x: 74, startPoint y: 513, endPoint x: 37, endPoint y: 511, distance: 37.2
click at [37, 511] on span "353,340" at bounding box center [51, 514] width 41 height 14
click at [167, 221] on button "06/25" at bounding box center [180, 221] width 52 height 29
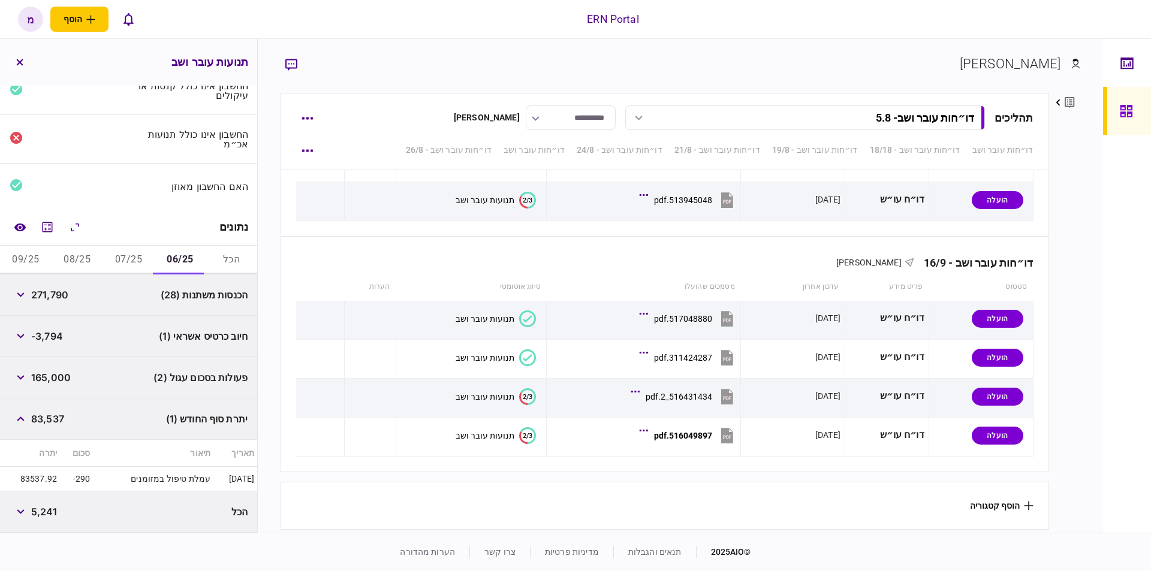
scroll to position [53, 0]
click at [47, 232] on icon "מחשבון" at bounding box center [48, 229] width 10 height 10
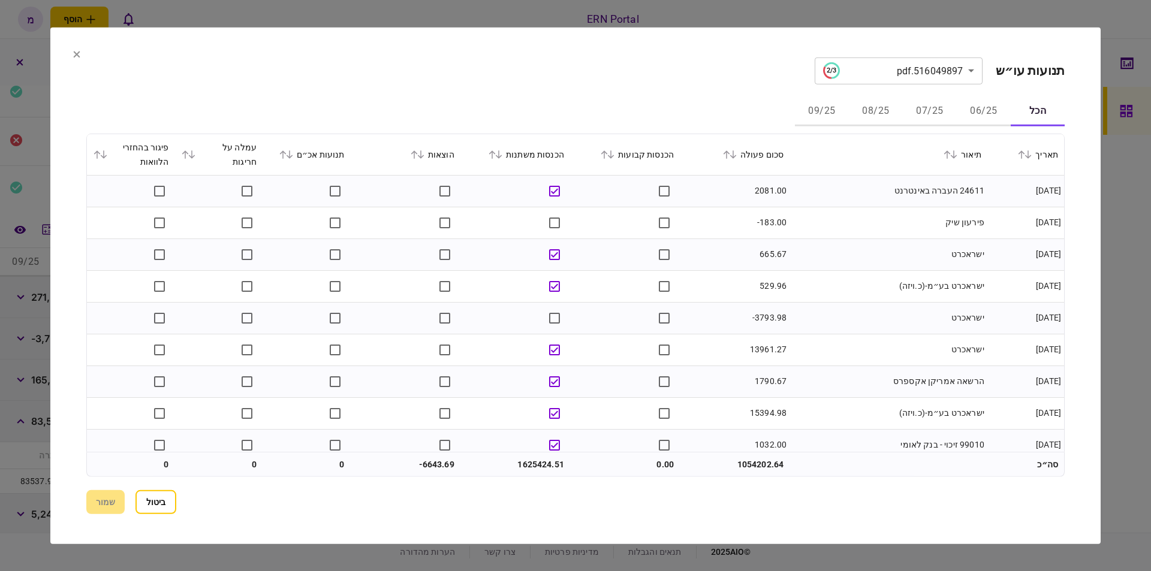
click at [174, 502] on button "ביטול" at bounding box center [156, 502] width 41 height 24
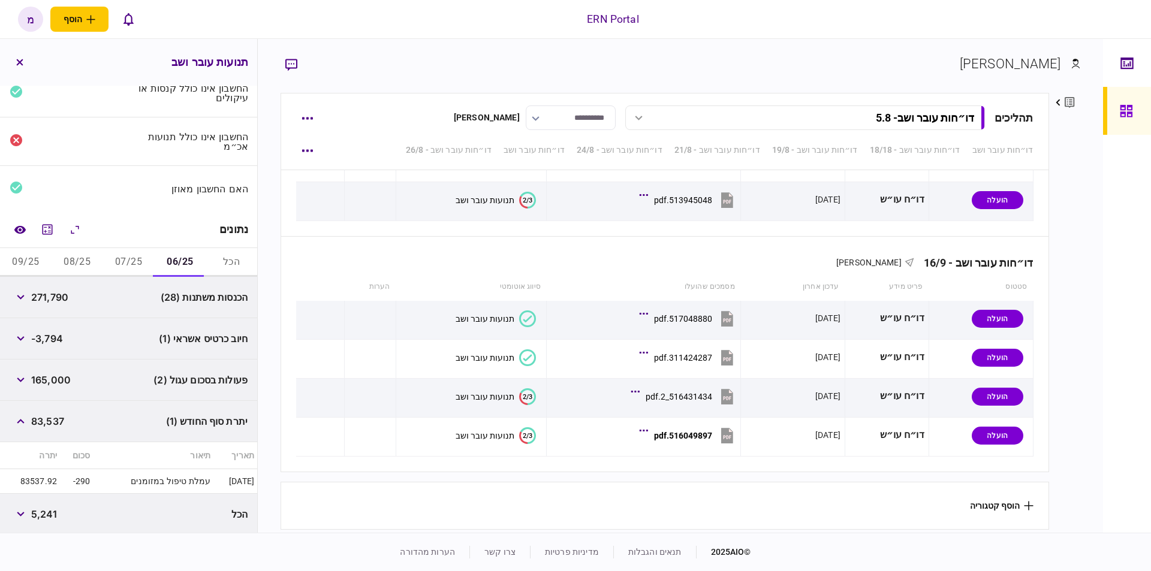
scroll to position [0, 0]
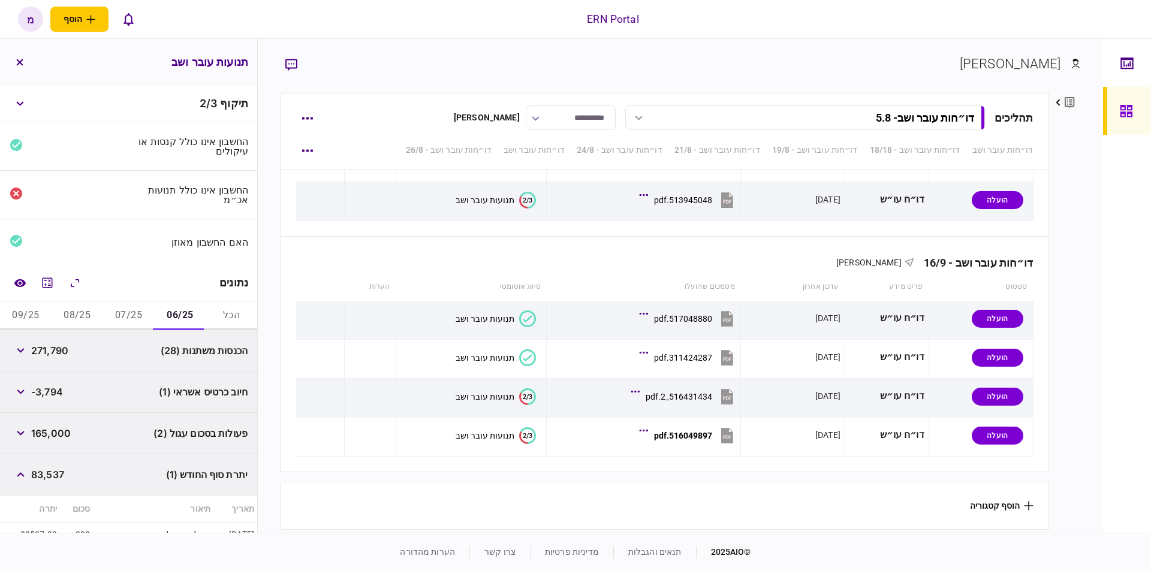
click at [130, 312] on button "07/25" at bounding box center [129, 316] width 52 height 29
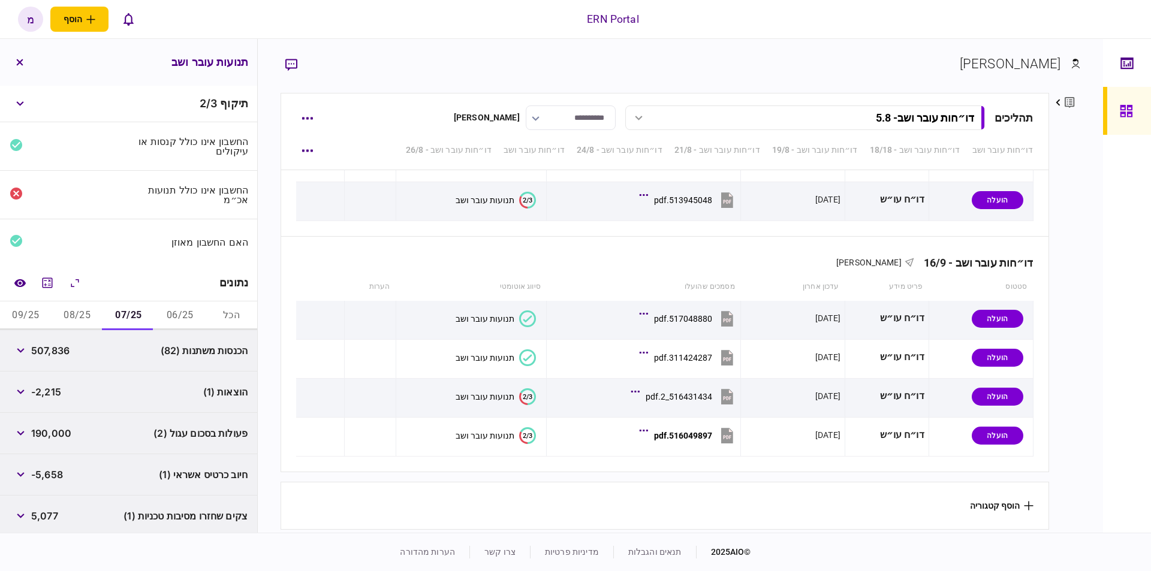
click at [146, 392] on div "הוצאות (1) -2,215" at bounding box center [128, 392] width 257 height 41
click at [31, 390] on button "button" at bounding box center [21, 392] width 22 height 22
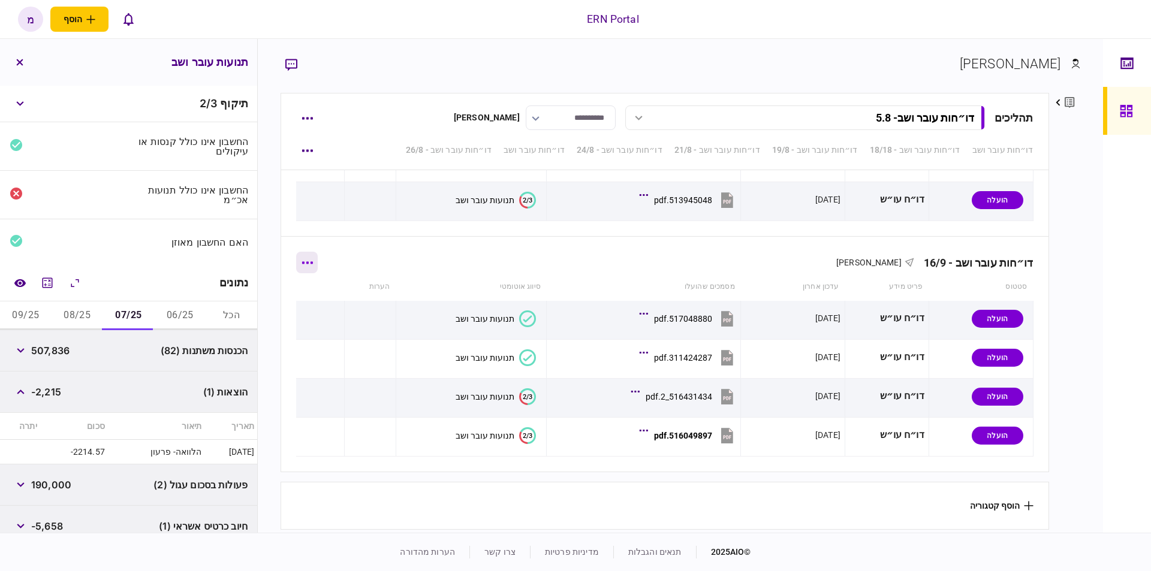
click at [318, 263] on button "button" at bounding box center [307, 263] width 22 height 22
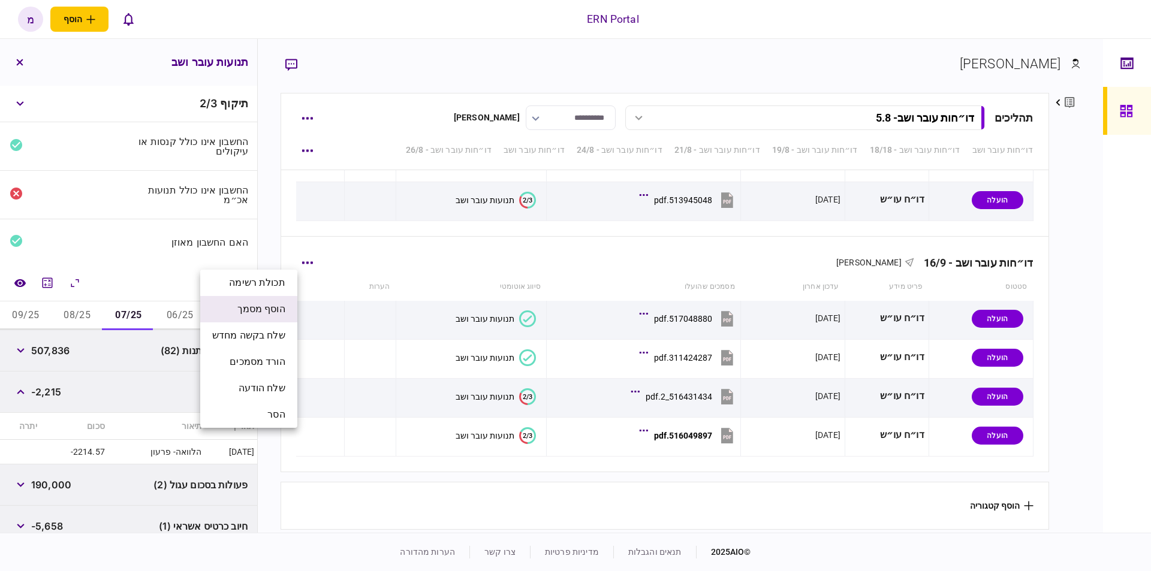
click at [260, 313] on span "הוסף מסמך" at bounding box center [261, 309] width 48 height 14
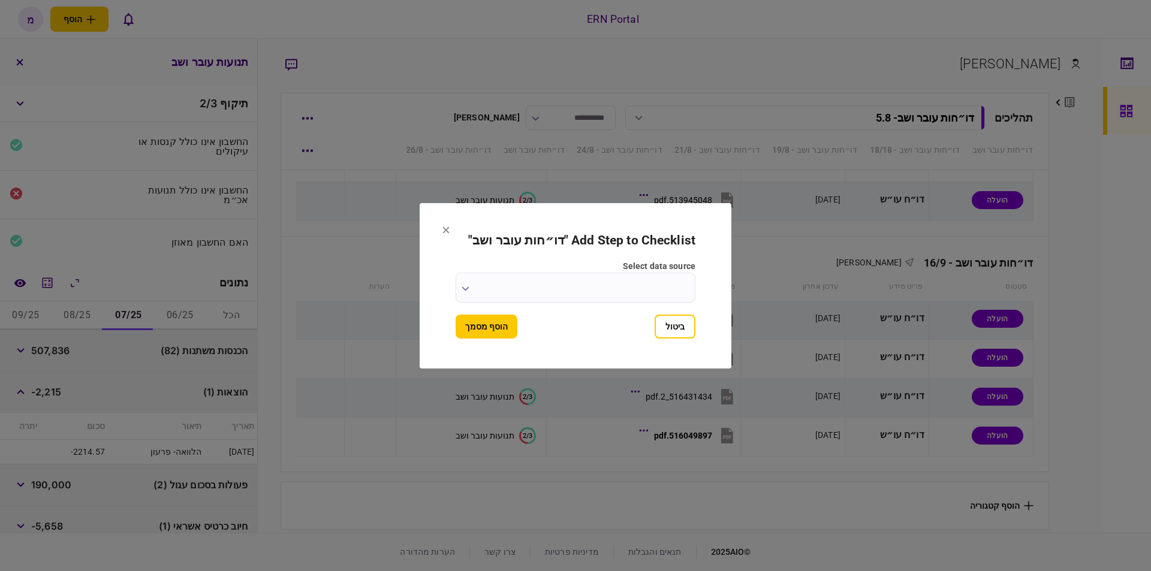
click at [501, 300] on input "select data source" at bounding box center [576, 288] width 240 height 30
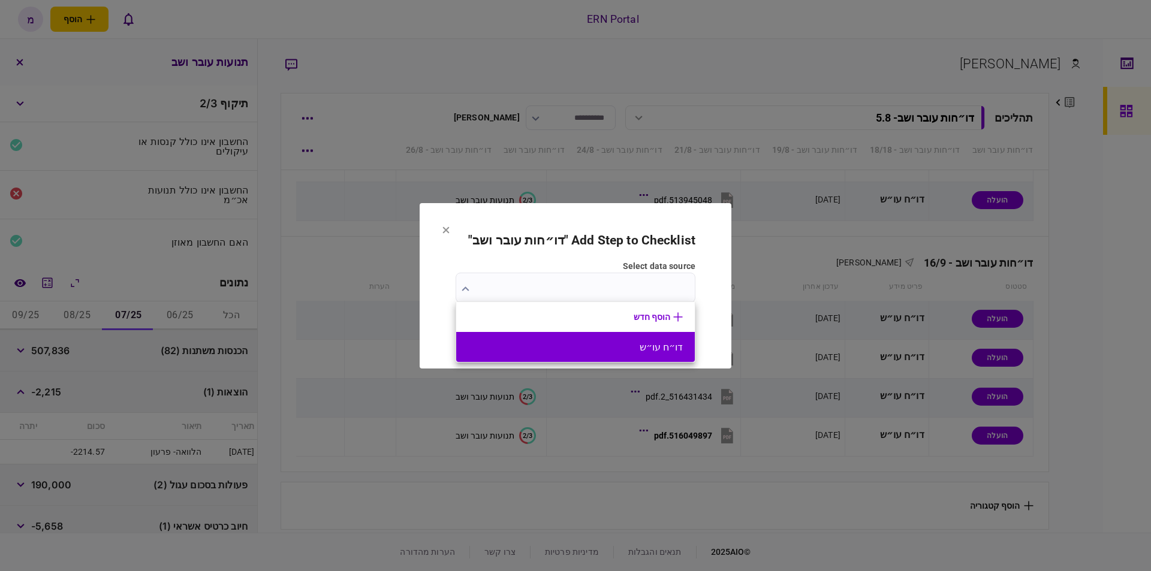
click at [537, 346] on button "דו״ח עו״ש" at bounding box center [575, 347] width 215 height 11
type input "*********"
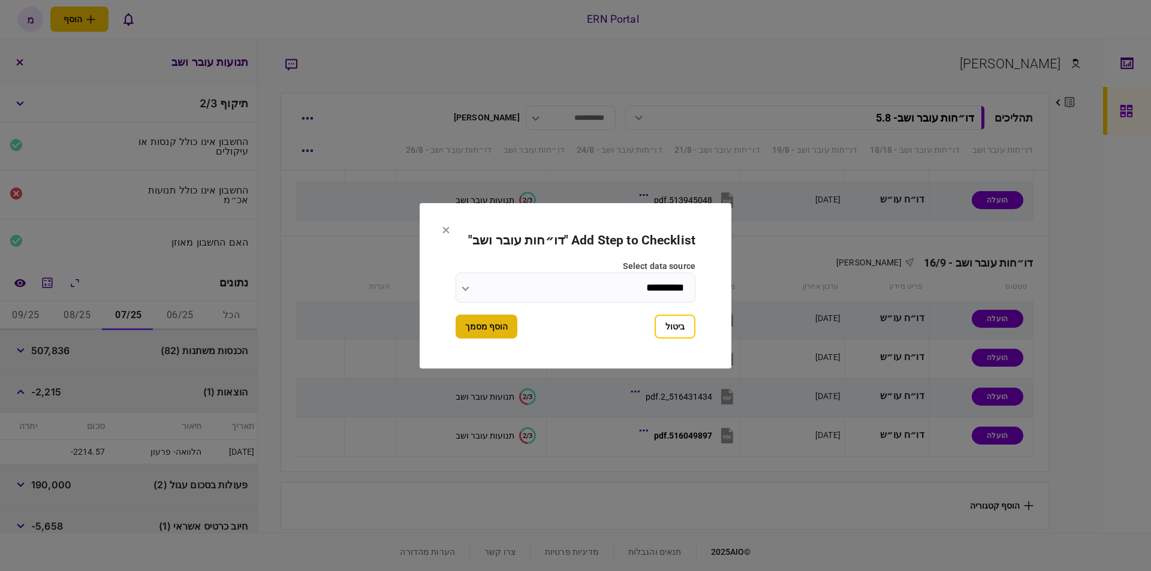
click at [498, 323] on button "הוסף מסמך" at bounding box center [487, 327] width 62 height 24
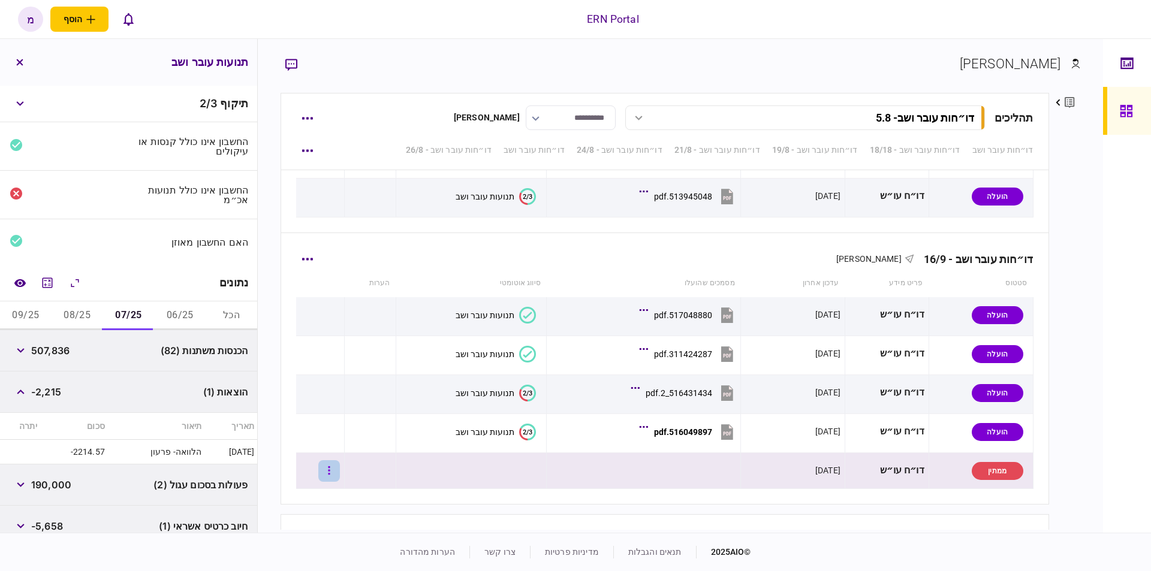
click at [333, 473] on button "button" at bounding box center [329, 471] width 22 height 22
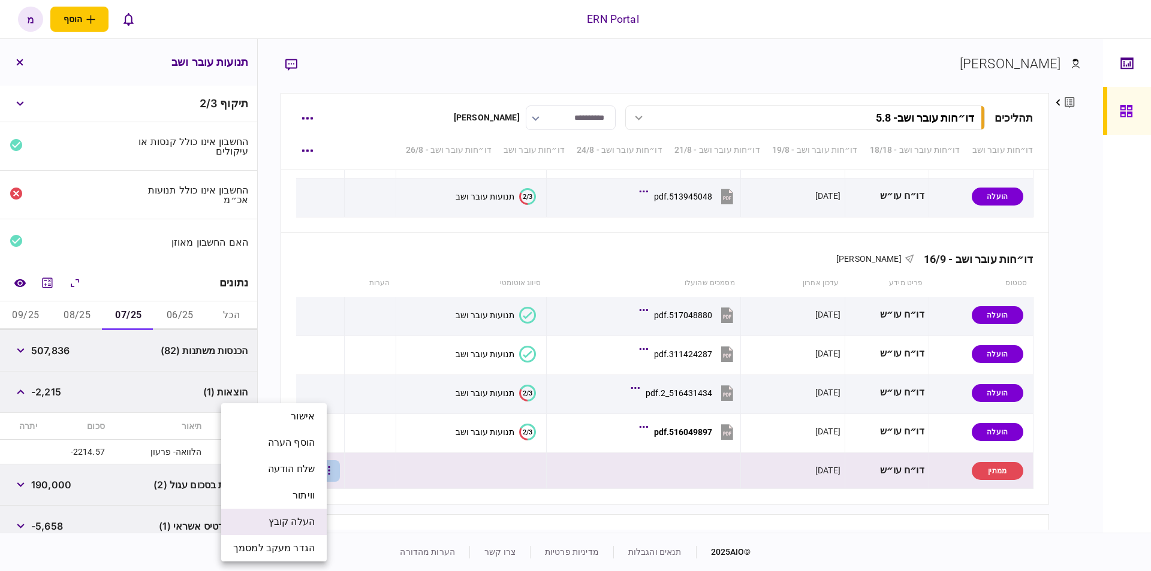
click at [245, 523] on li "העלה קובץ" at bounding box center [274, 522] width 106 height 26
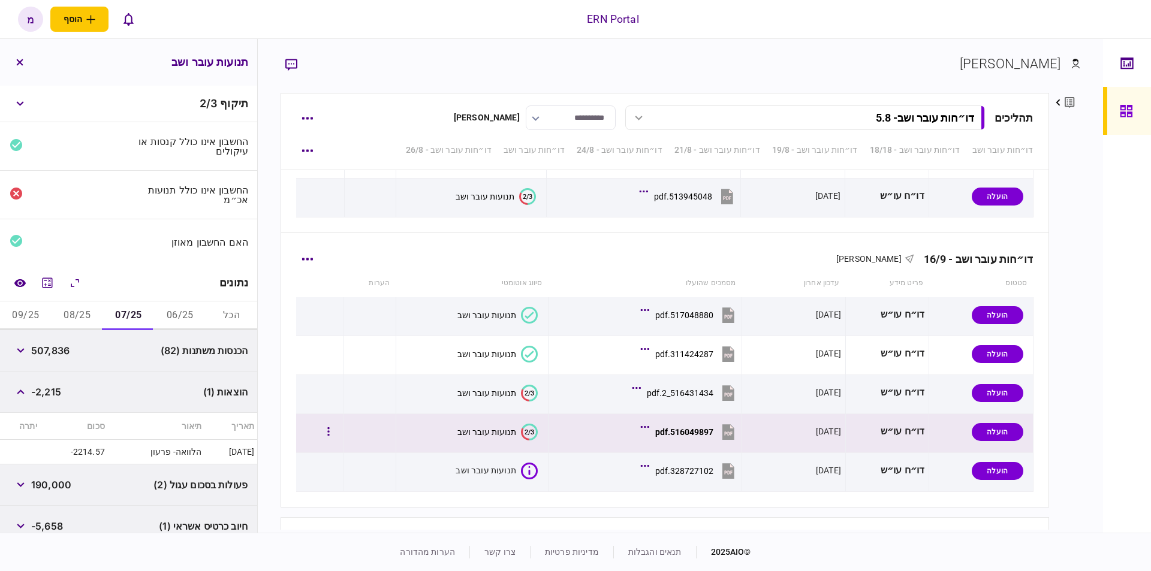
scroll to position [2214, 0]
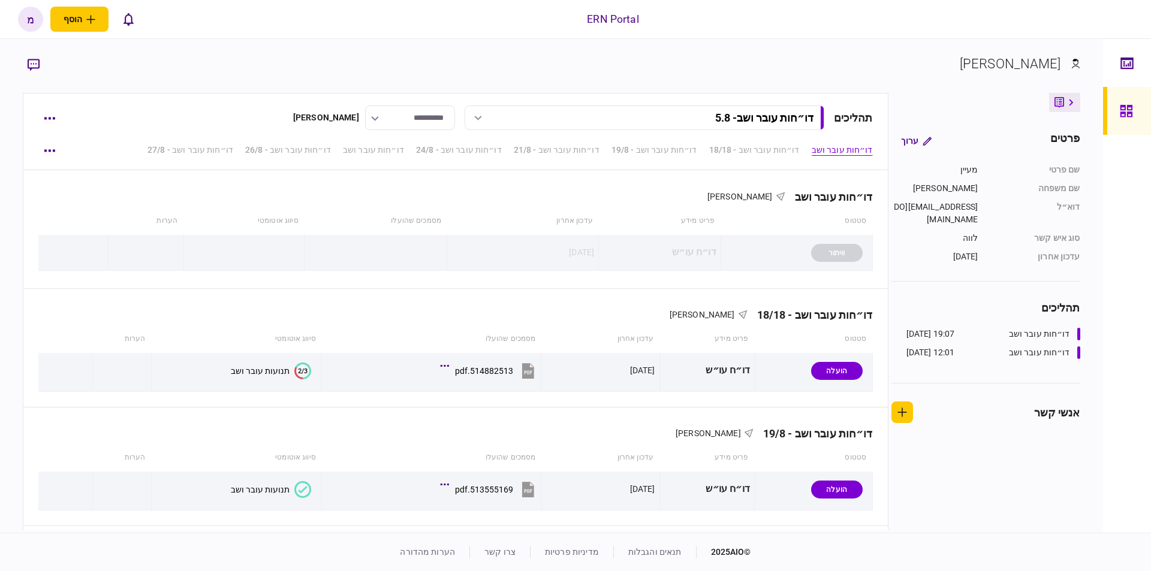
click at [990, 455] on div "פרטים ערוך שם פרטי מעיין שם משפחה כהן דוא״ל Maayanco@ern.co.il סוג איש קשר לווה…" at bounding box center [985, 311] width 192 height 437
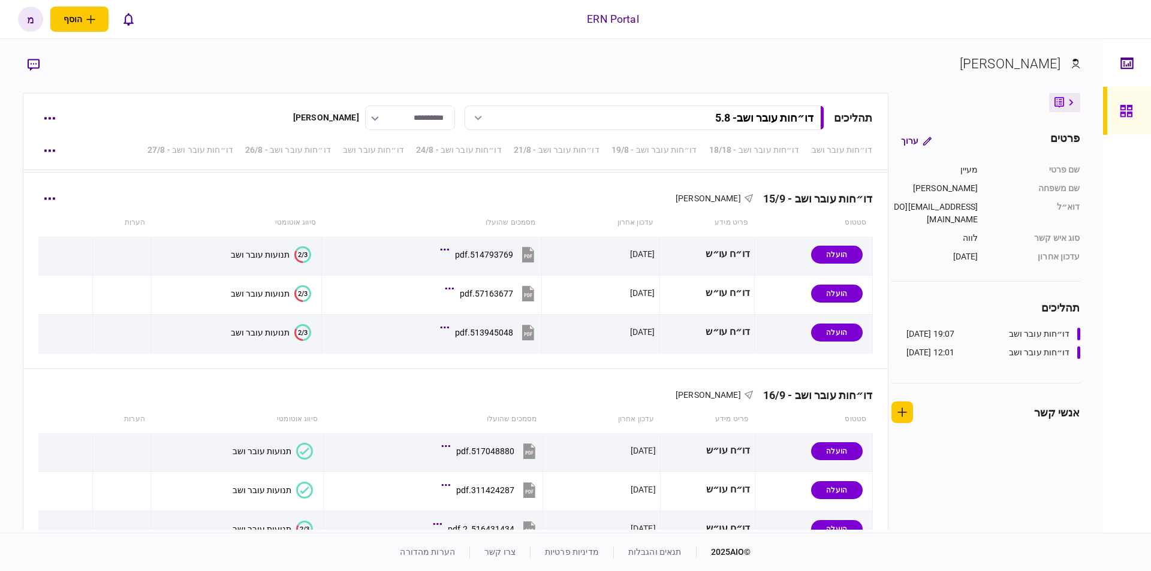
scroll to position [2214, 0]
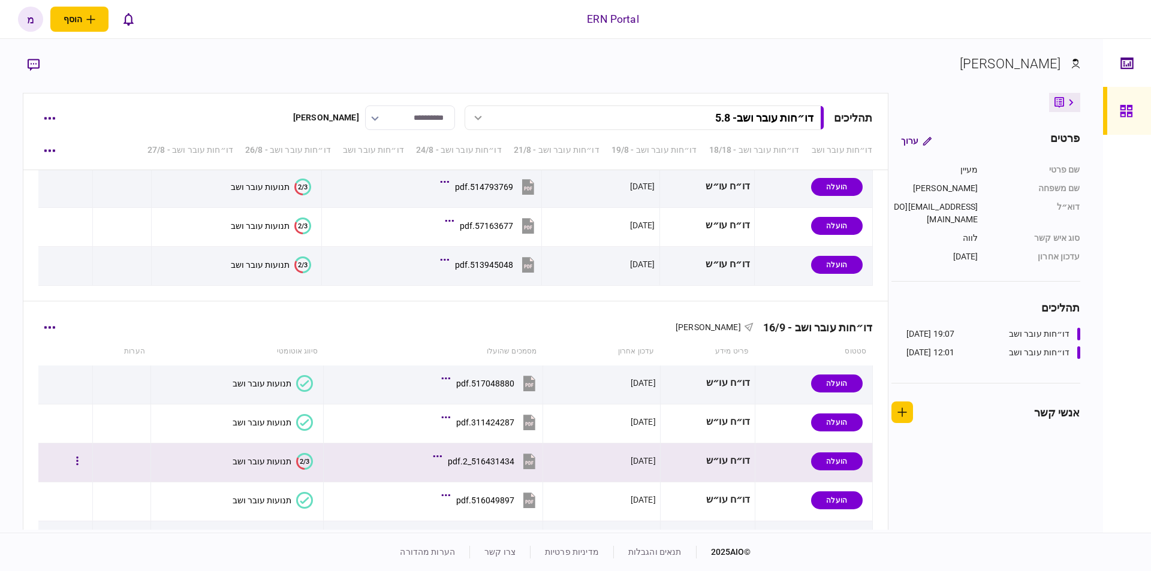
scroll to position [2214, 0]
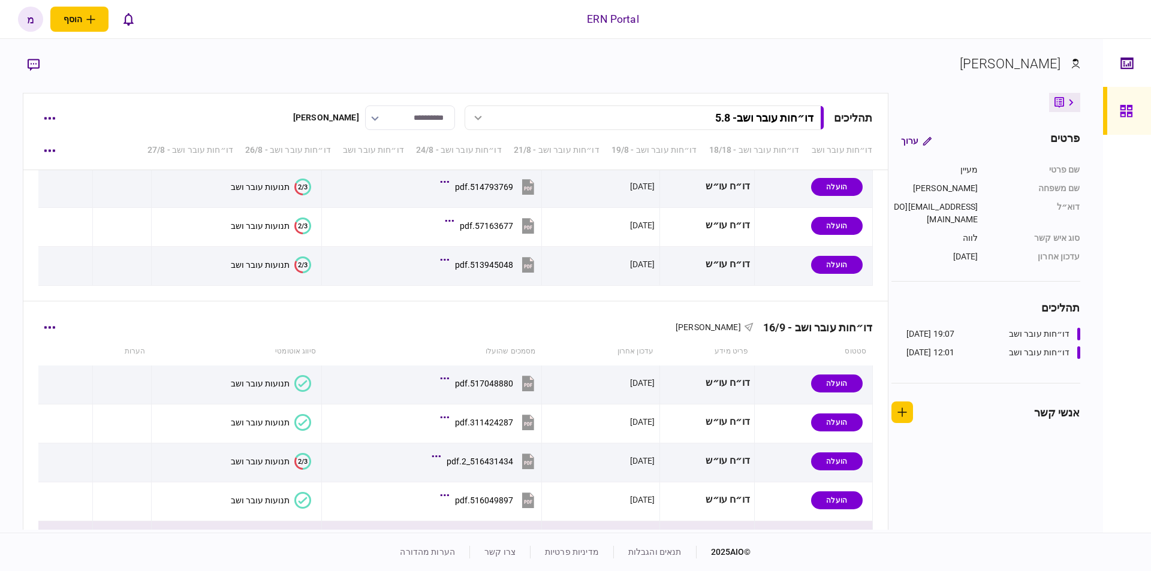
scroll to position [2214, 0]
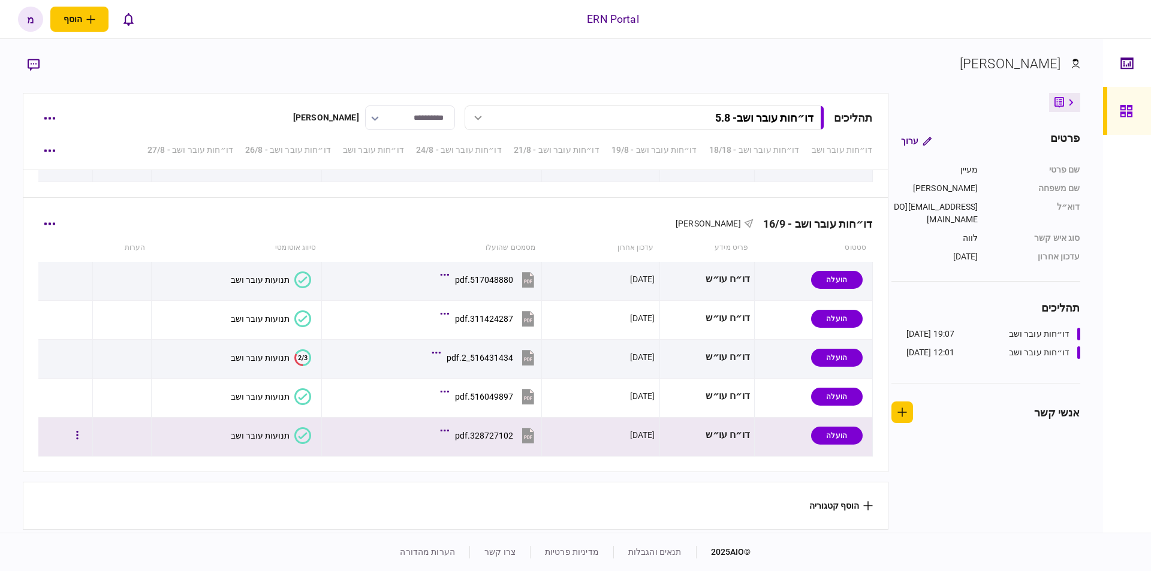
click at [299, 435] on icon at bounding box center [302, 435] width 17 height 17
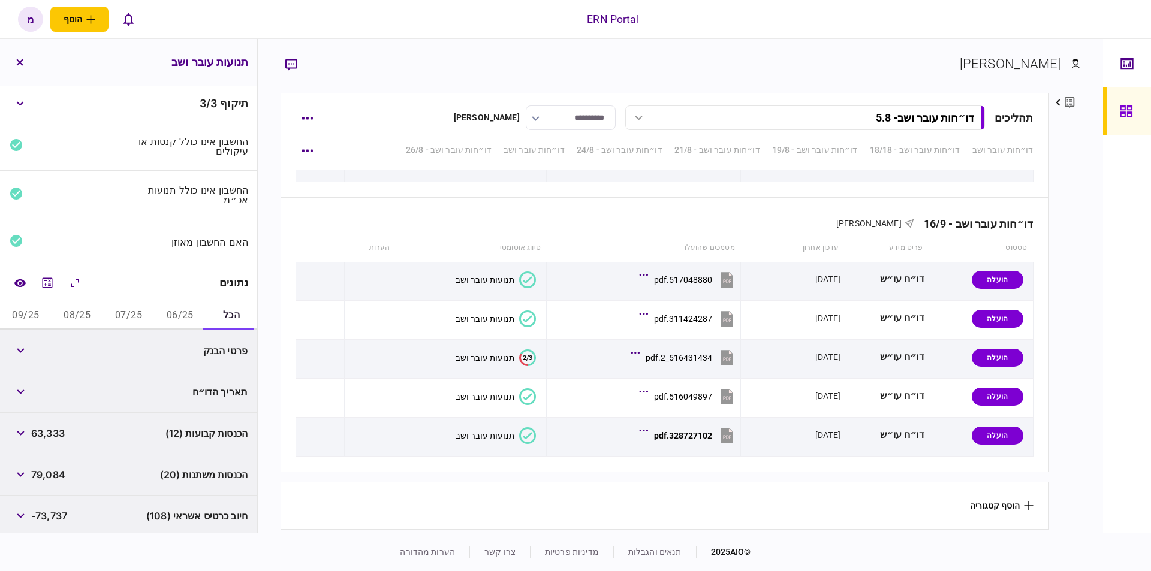
click at [181, 318] on button "06/25" at bounding box center [180, 316] width 52 height 29
click at [44, 272] on button "מחשבון" at bounding box center [48, 283] width 22 height 22
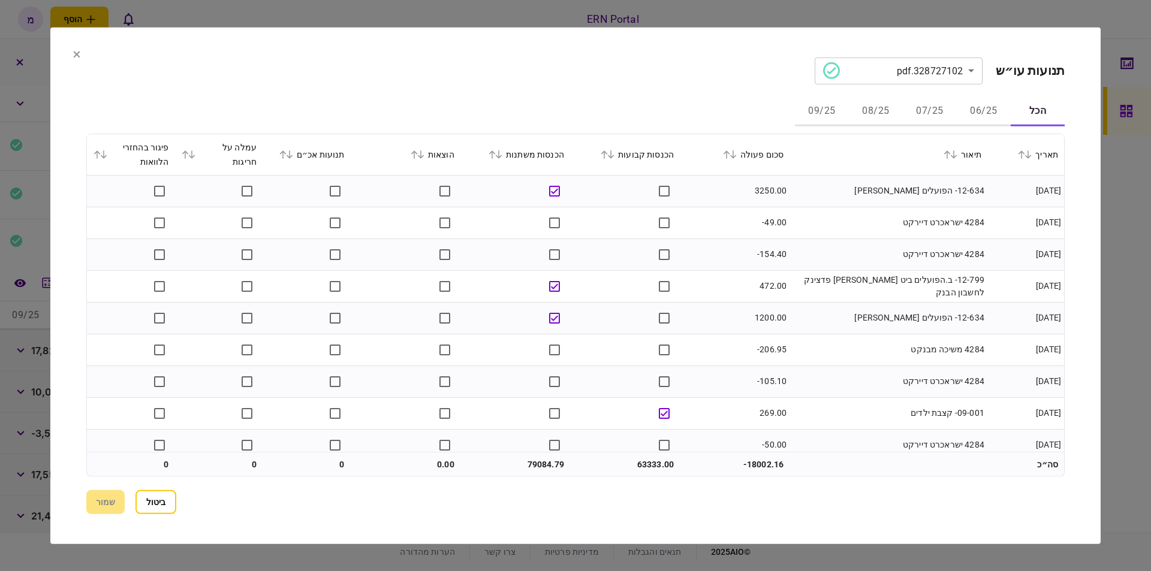
click at [987, 107] on button "06/25" at bounding box center [984, 111] width 54 height 29
click at [826, 236] on td "4284 ישראכרט דיירקט" at bounding box center [889, 223] width 198 height 32
click at [832, 237] on td "4284 ישראכרט דיירקט" at bounding box center [889, 223] width 198 height 32
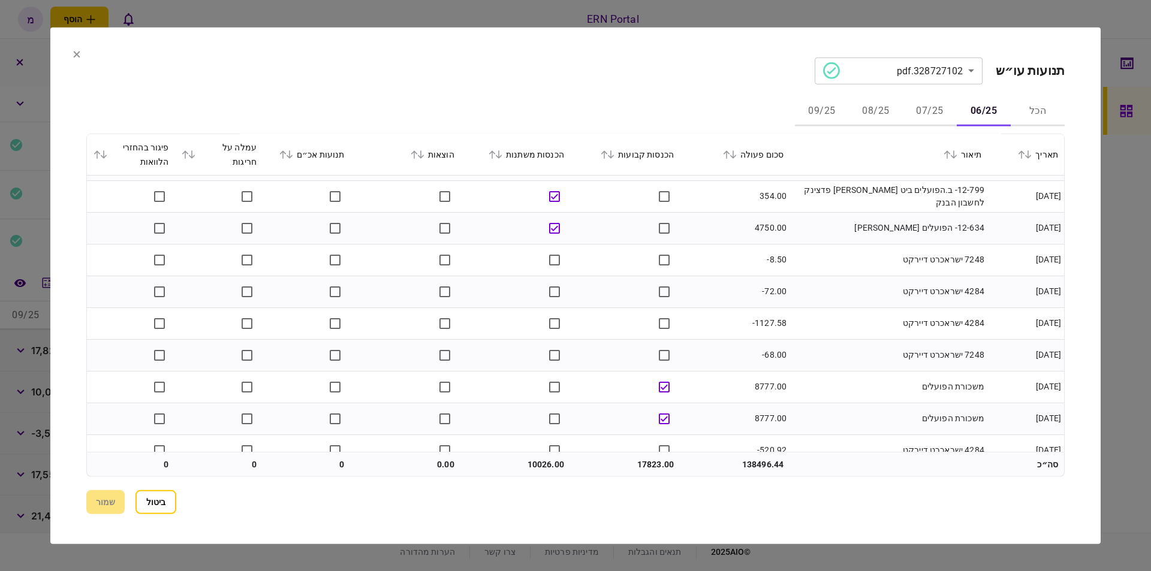
scroll to position [424, 0]
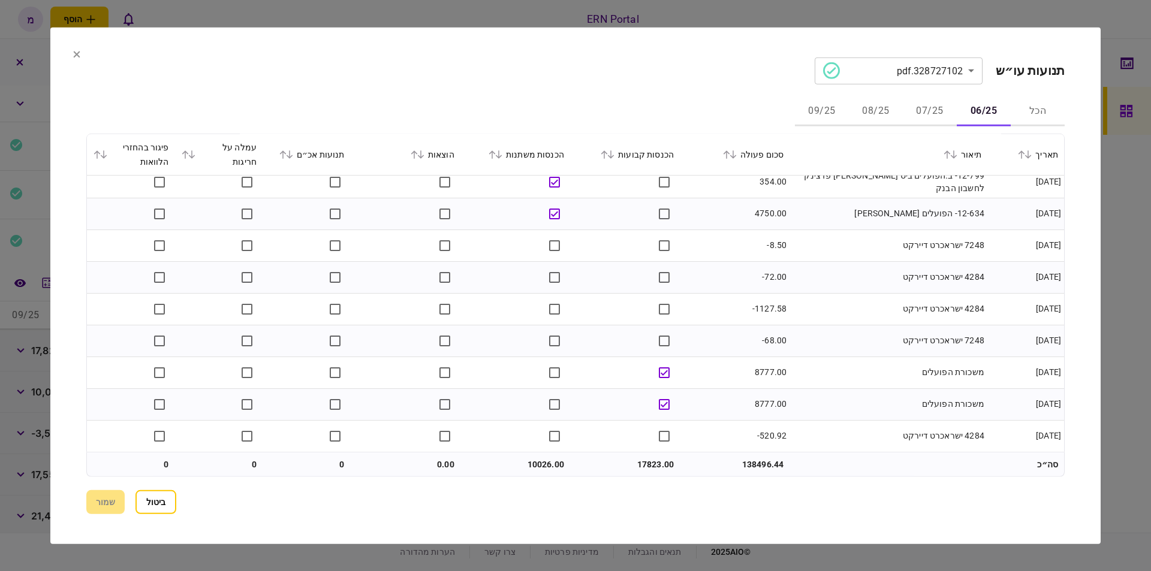
click at [656, 459] on td "17823.00" at bounding box center [625, 465] width 110 height 24
copy td "17823.00"
click at [542, 460] on td "10026.00" at bounding box center [515, 465] width 110 height 24
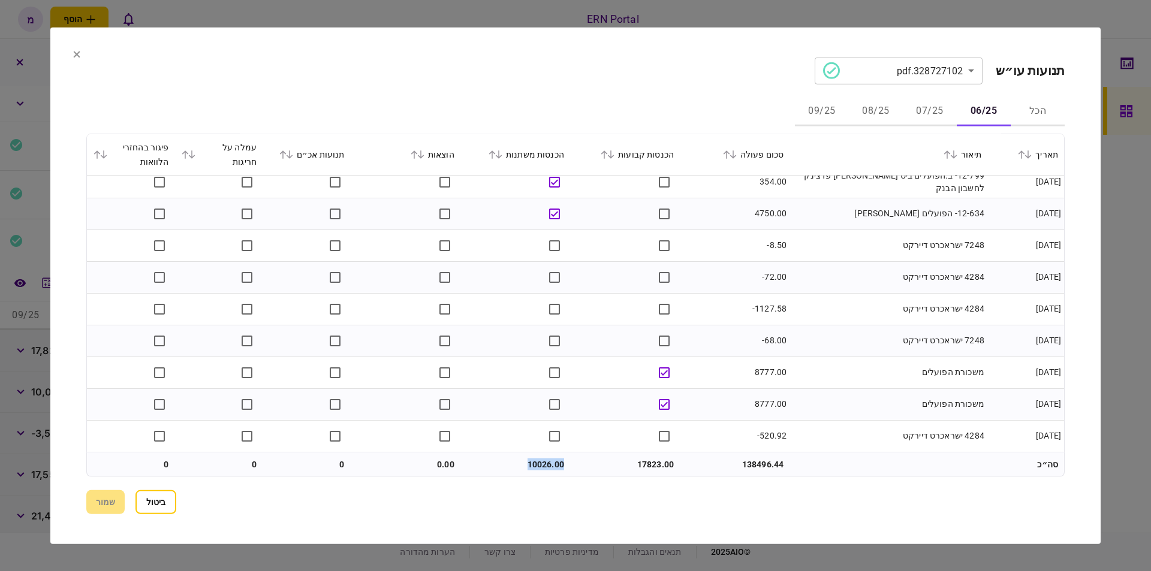
copy td "10026.00"
click at [929, 110] on button "07/25" at bounding box center [930, 111] width 54 height 29
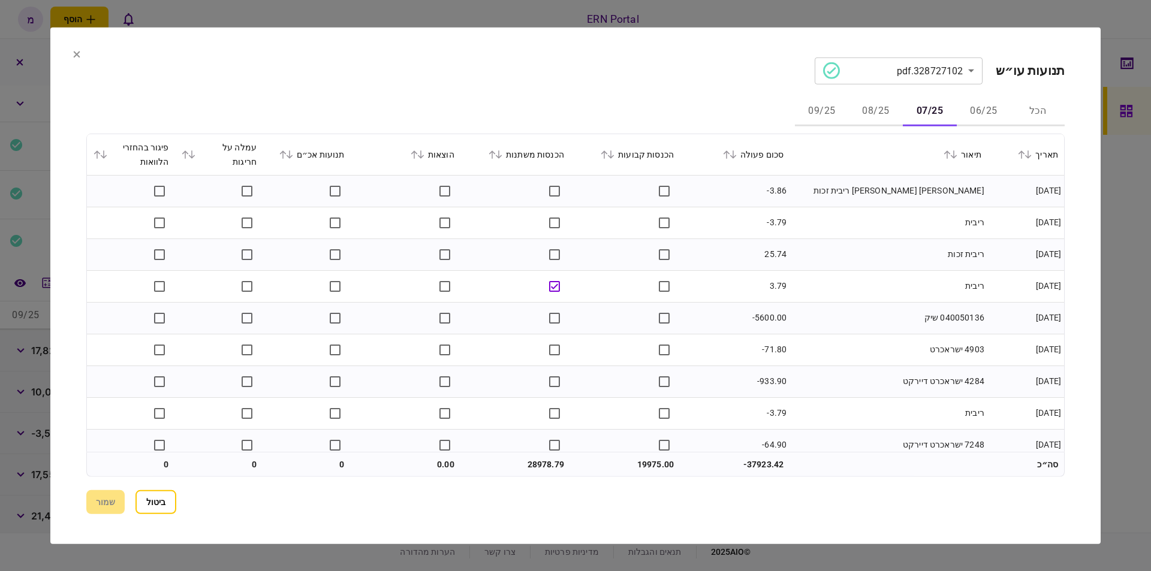
click at [864, 178] on td "[PERSON_NAME] [PERSON_NAME] ריבית זכות" at bounding box center [889, 191] width 198 height 32
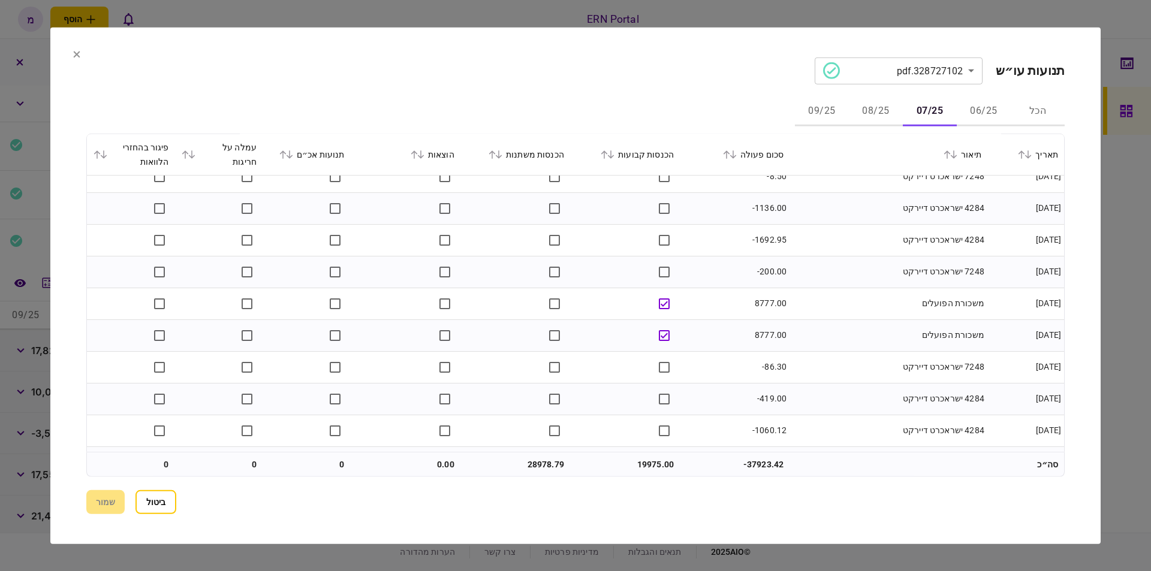
scroll to position [1727, 0]
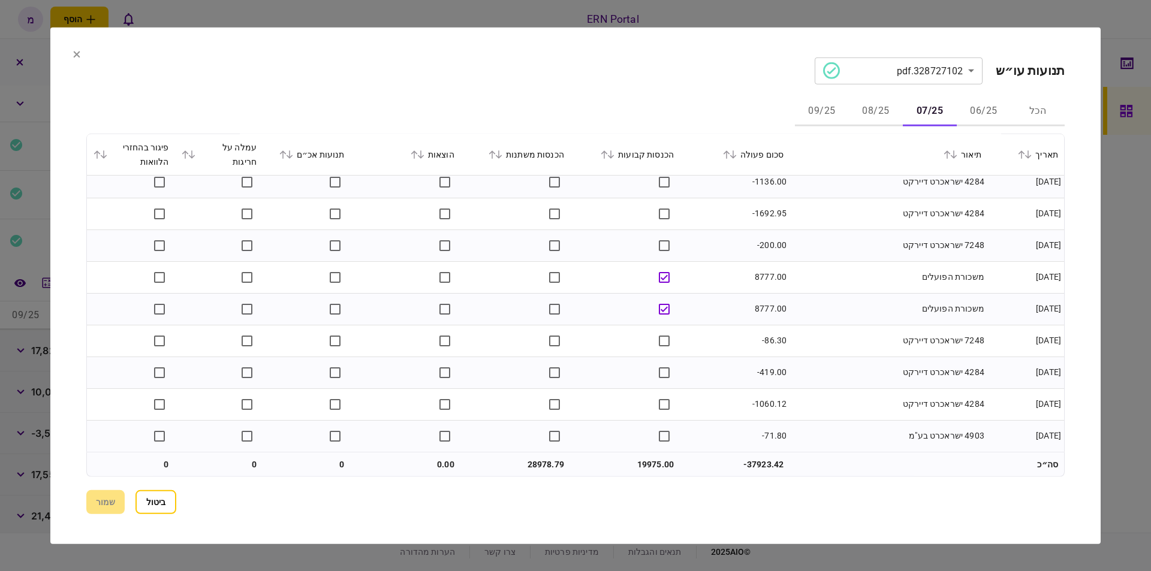
click at [656, 466] on td "19975.00" at bounding box center [625, 465] width 110 height 24
copy td "19975.00"
click at [535, 460] on td "28978.79" at bounding box center [515, 465] width 110 height 24
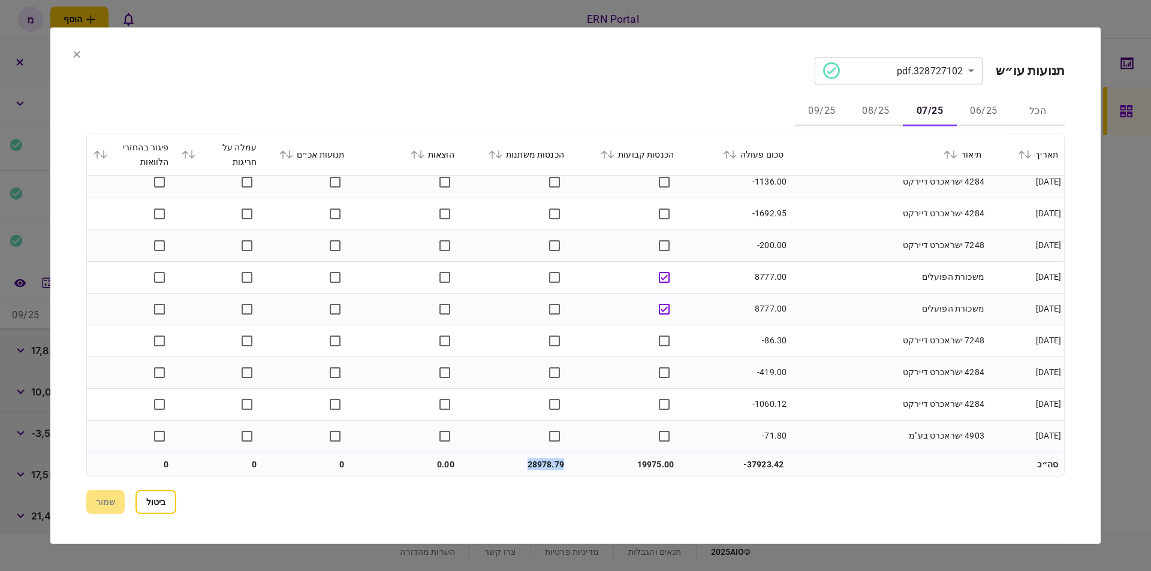
copy td "28978.79"
click at [604, 434] on td at bounding box center [625, 435] width 110 height 31
click at [883, 112] on button "08/25" at bounding box center [876, 111] width 54 height 29
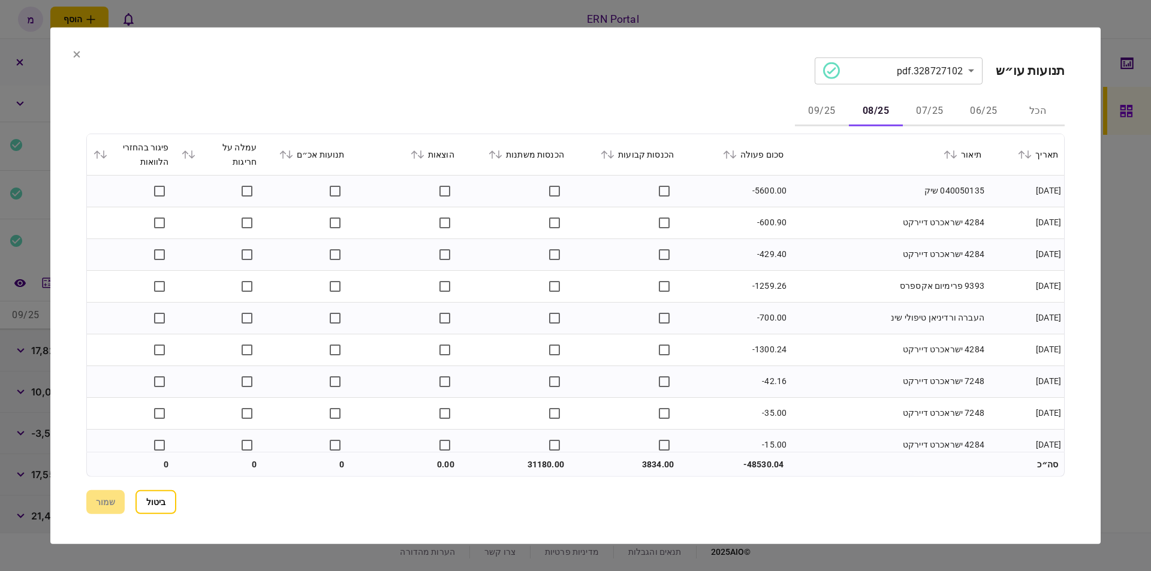
click at [729, 254] on td "-429.40" at bounding box center [735, 255] width 110 height 32
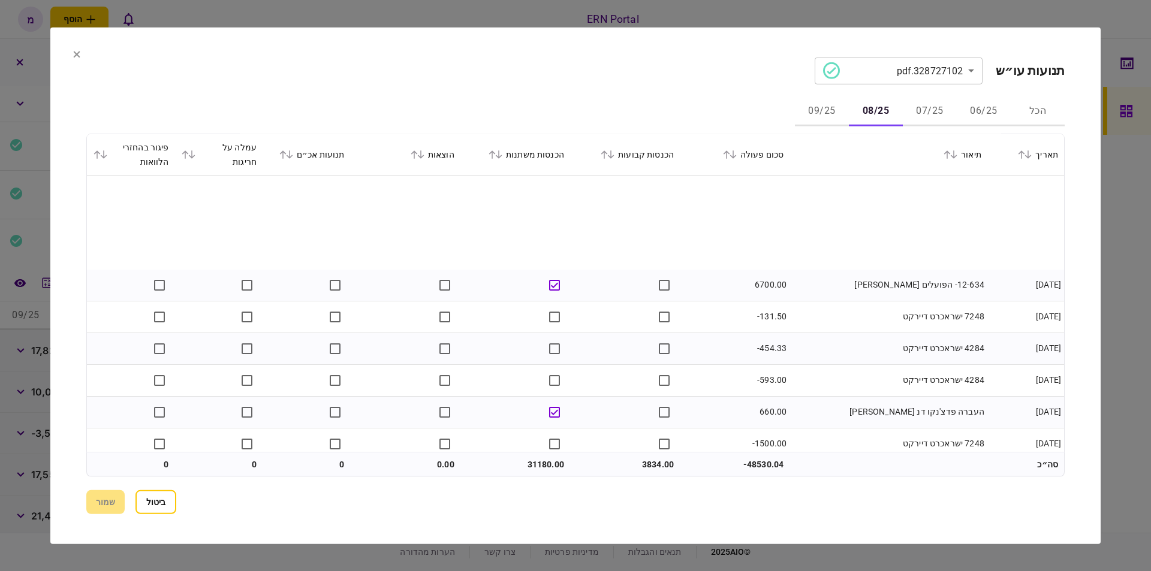
scroll to position [1600, 0]
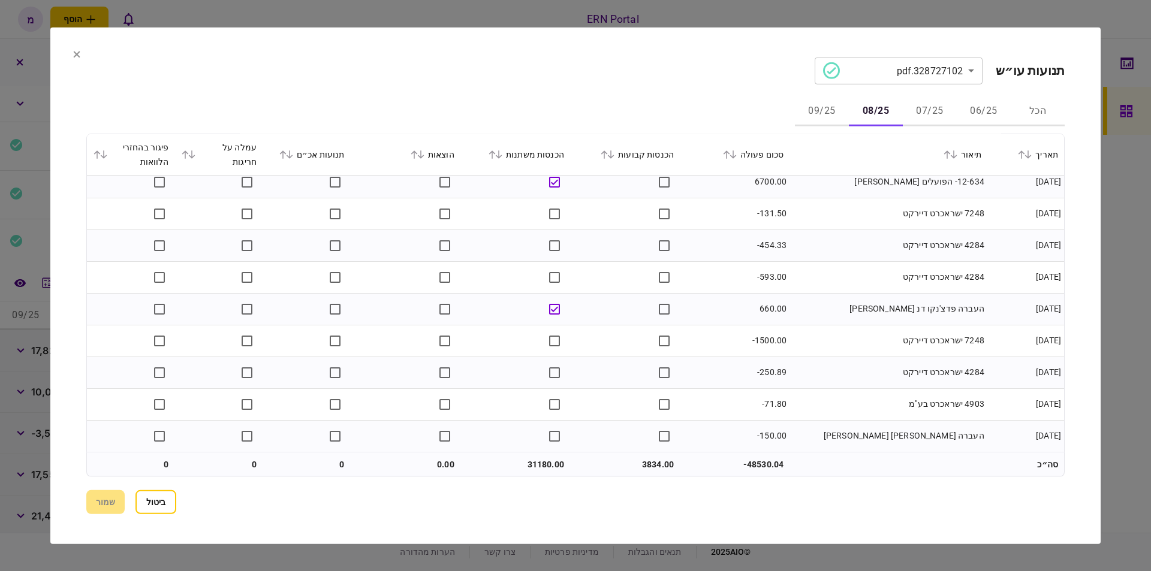
click at [651, 467] on td "3834.00" at bounding box center [625, 465] width 110 height 24
copy td "3834.00"
click at [516, 468] on td "31180.00" at bounding box center [515, 465] width 110 height 24
click at [537, 463] on td "31180.00" at bounding box center [515, 465] width 110 height 24
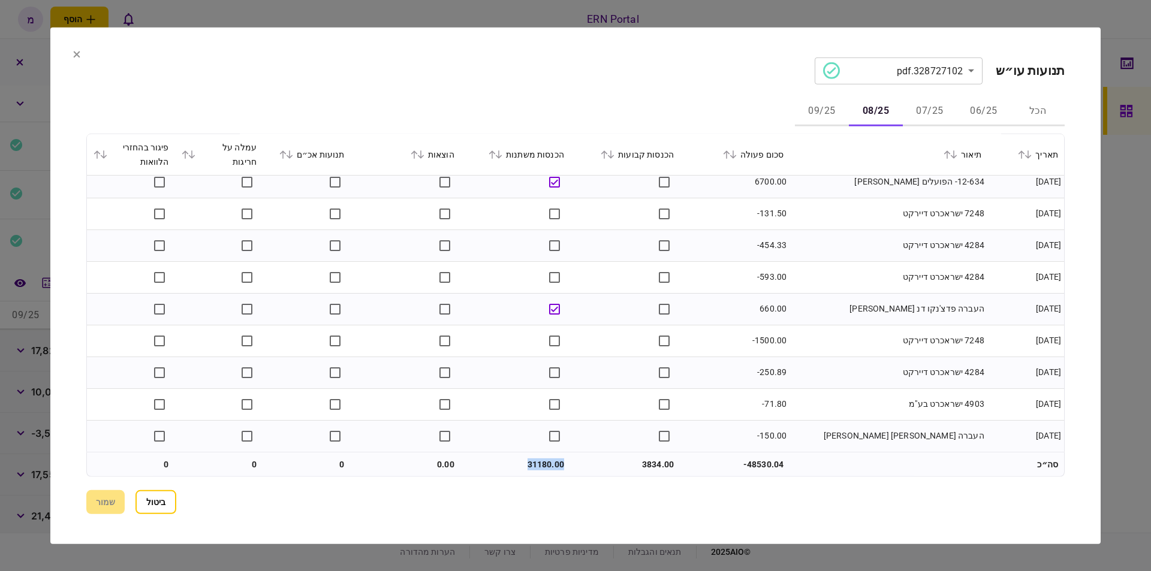
click at [537, 463] on td "31180.00" at bounding box center [515, 465] width 110 height 24
copy td "31180.00"
click at [816, 113] on button "09/25" at bounding box center [822, 111] width 54 height 29
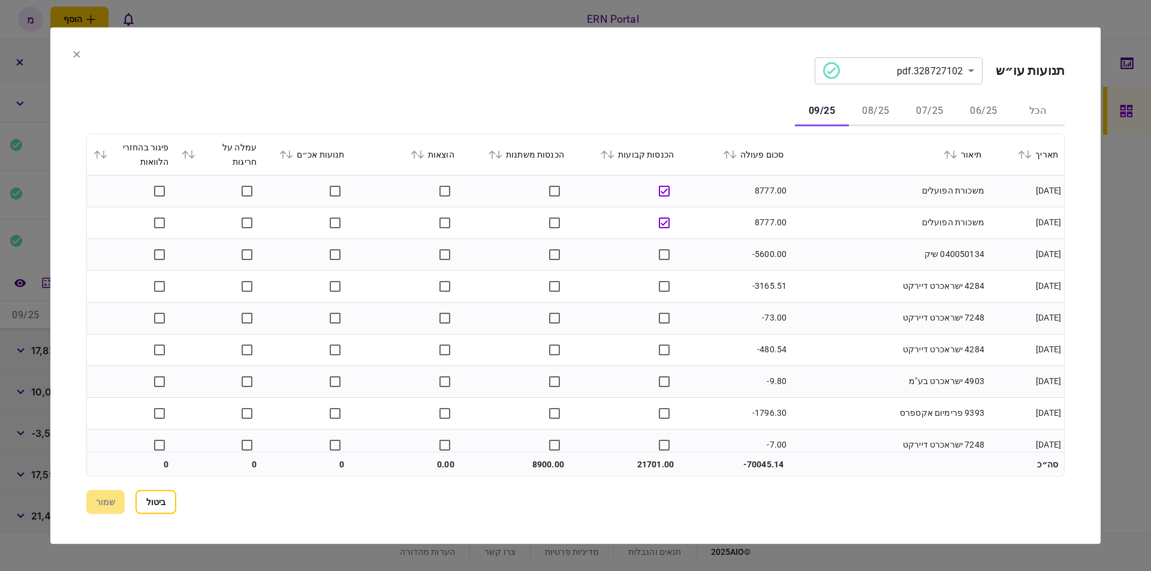
click at [867, 242] on td "040050134 שיק" at bounding box center [889, 255] width 198 height 32
click at [741, 209] on td "8777.00" at bounding box center [735, 223] width 110 height 32
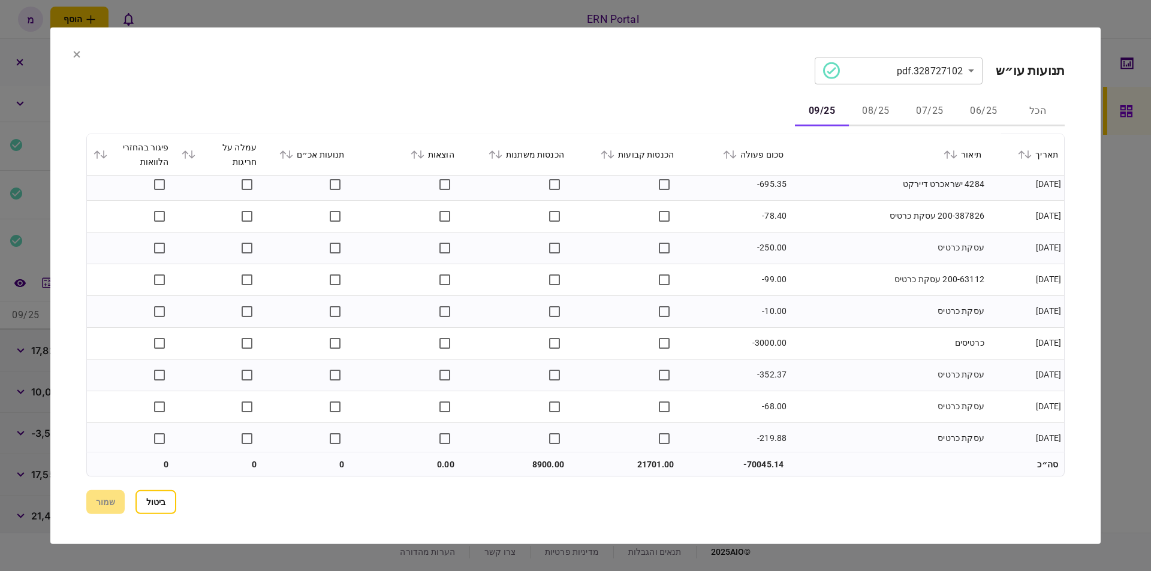
scroll to position [1091, 0]
click at [646, 460] on td "21701.00" at bounding box center [625, 465] width 110 height 24
copy td "21701.00"
click at [522, 466] on td "8900.00" at bounding box center [515, 465] width 110 height 24
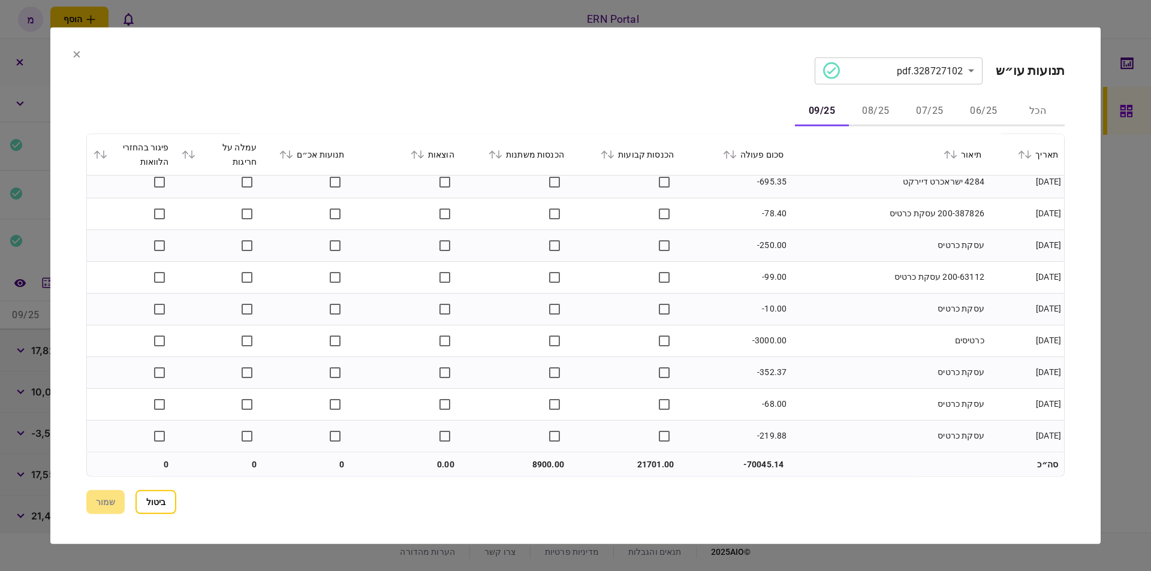
click at [536, 460] on td "8900.00" at bounding box center [515, 465] width 110 height 24
copy td "8900.00"
click at [78, 51] on icon at bounding box center [76, 53] width 7 height 7
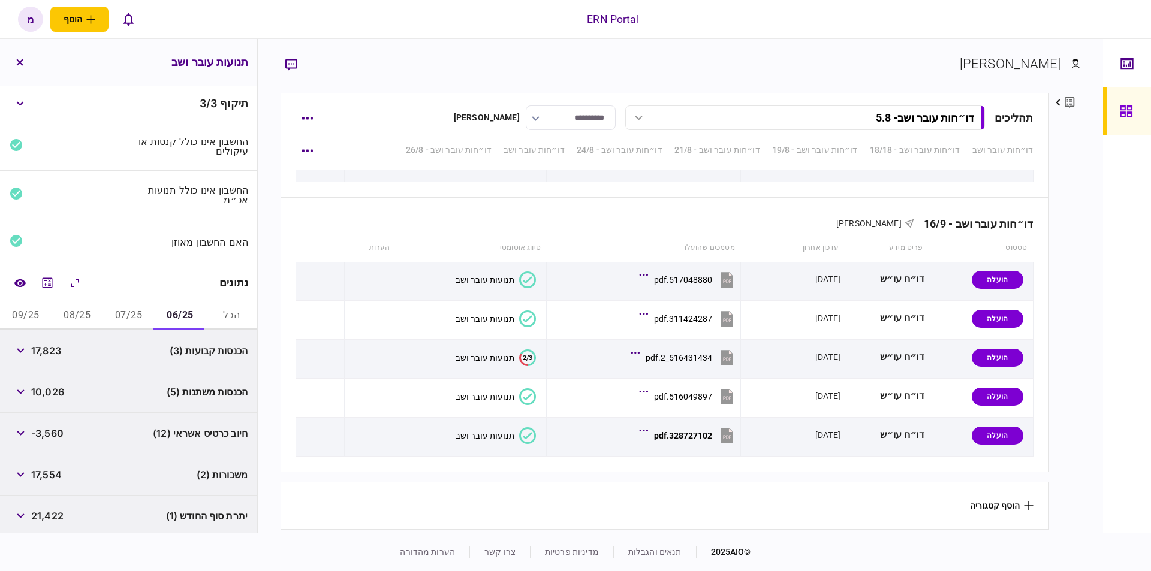
scroll to position [43, 0]
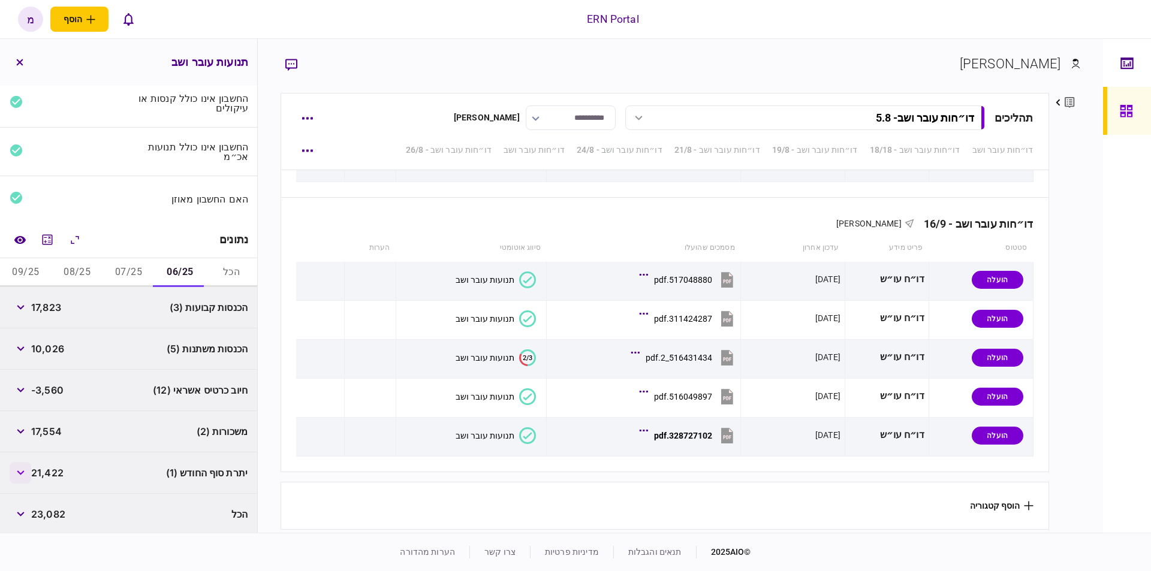
drag, startPoint x: 66, startPoint y: 471, endPoint x: 33, endPoint y: 466, distance: 33.3
click at [33, 466] on div "יתרת סוף החודש (1) 21,422" at bounding box center [128, 473] width 257 height 41
copy div
click at [118, 268] on button "07/25" at bounding box center [129, 272] width 52 height 29
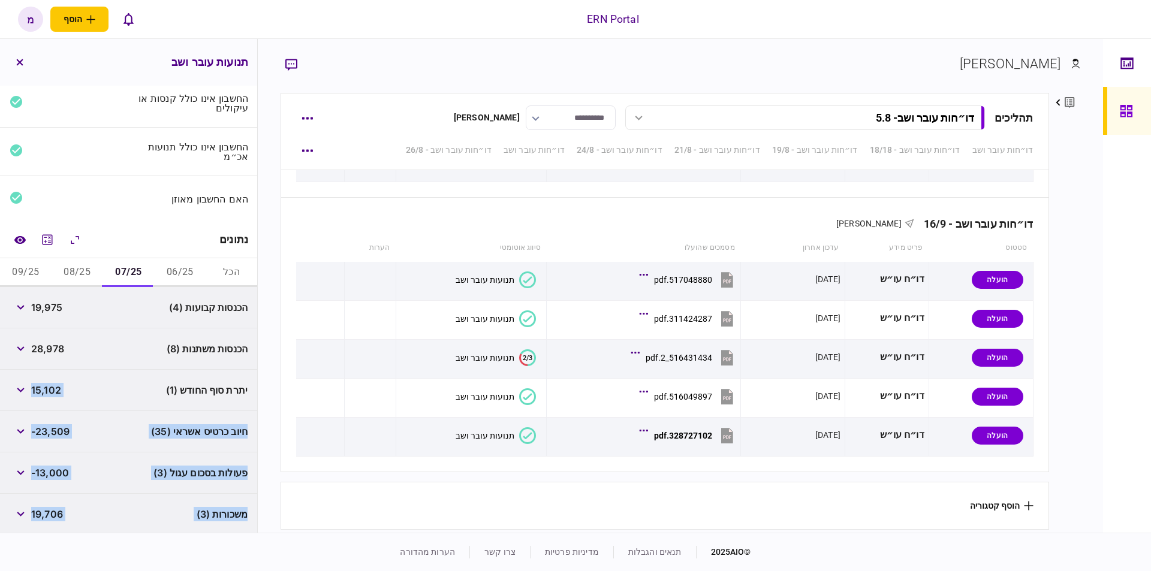
click at [95, 457] on div "פעולות בסכום עגול (3) -13,000" at bounding box center [128, 473] width 257 height 41
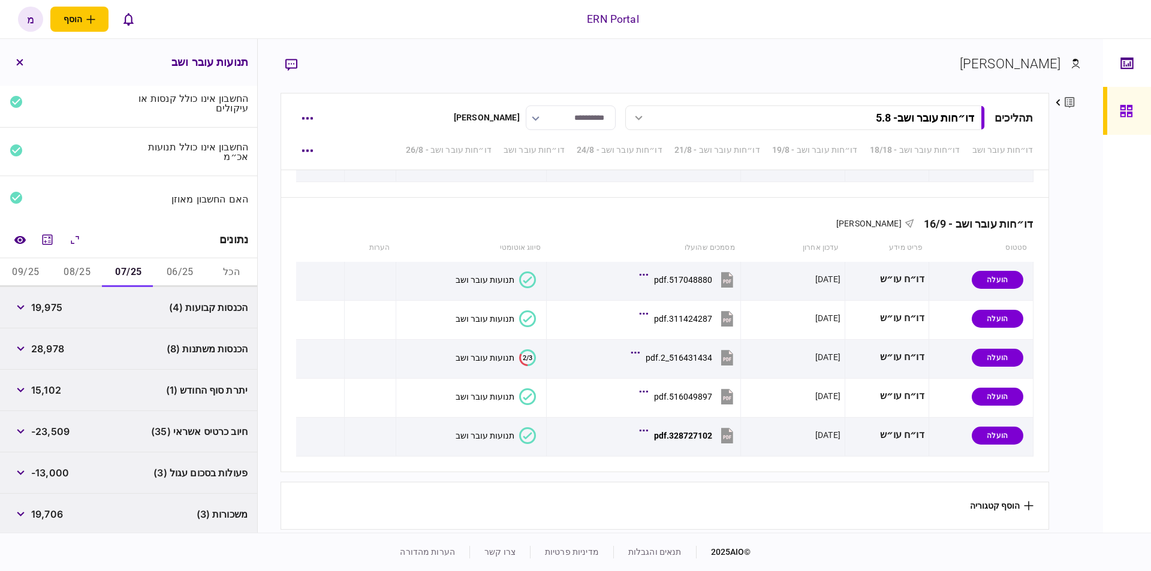
scroll to position [85, 0]
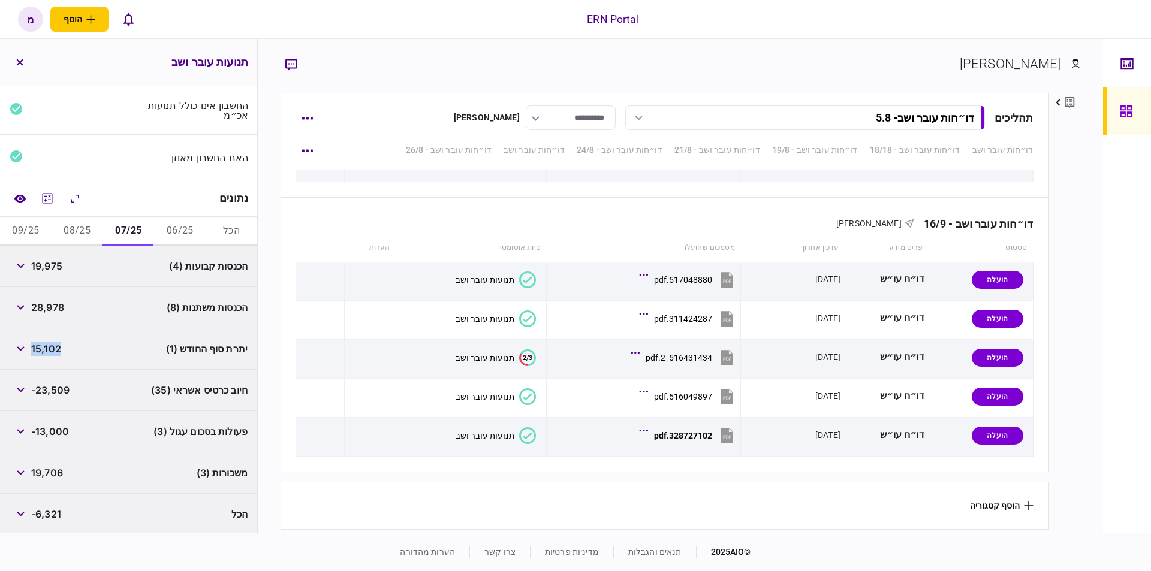
drag, startPoint x: 66, startPoint y: 347, endPoint x: 35, endPoint y: 347, distance: 30.6
click at [35, 347] on div "יתרת סוף החודש (1) 15,102" at bounding box center [128, 349] width 257 height 41
copy span "15,102"
click at [185, 222] on button "06/25" at bounding box center [180, 231] width 52 height 29
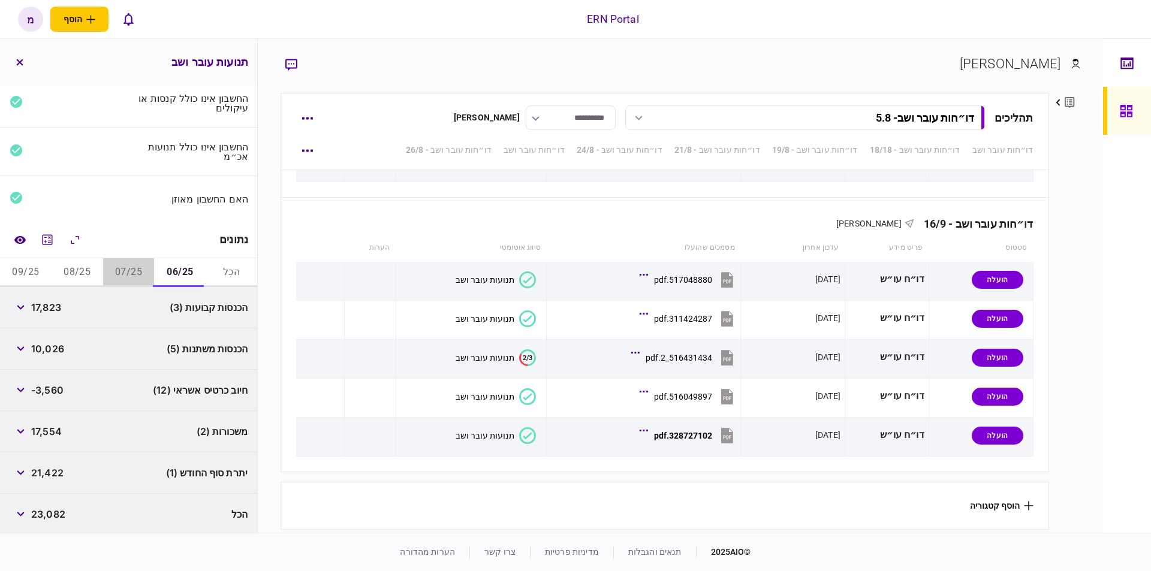
drag, startPoint x: 135, startPoint y: 272, endPoint x: 127, endPoint y: 271, distance: 8.5
click at [135, 272] on button "07/25" at bounding box center [129, 272] width 52 height 29
click at [85, 264] on button "08/25" at bounding box center [78, 272] width 52 height 29
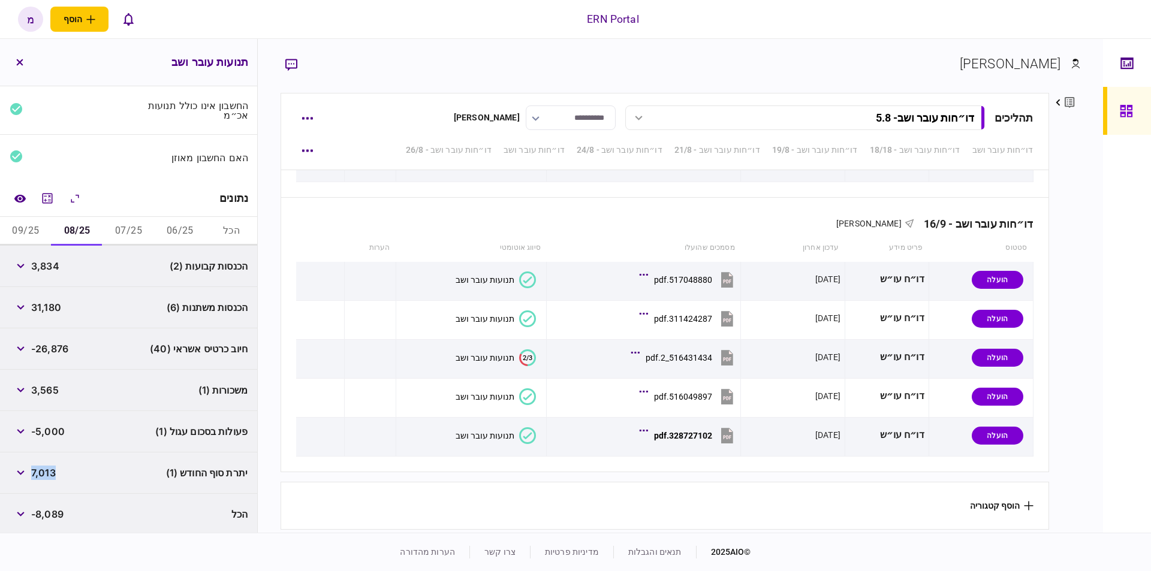
drag, startPoint x: 61, startPoint y: 469, endPoint x: 35, endPoint y: 466, distance: 26.0
click at [35, 466] on div "יתרת סוף החודש (1) 7,013" at bounding box center [128, 473] width 257 height 41
click at [28, 225] on button "09/25" at bounding box center [26, 231] width 52 height 29
drag, startPoint x: 53, startPoint y: 472, endPoint x: 35, endPoint y: 473, distance: 17.4
click at [35, 473] on span "-122" at bounding box center [41, 473] width 21 height 14
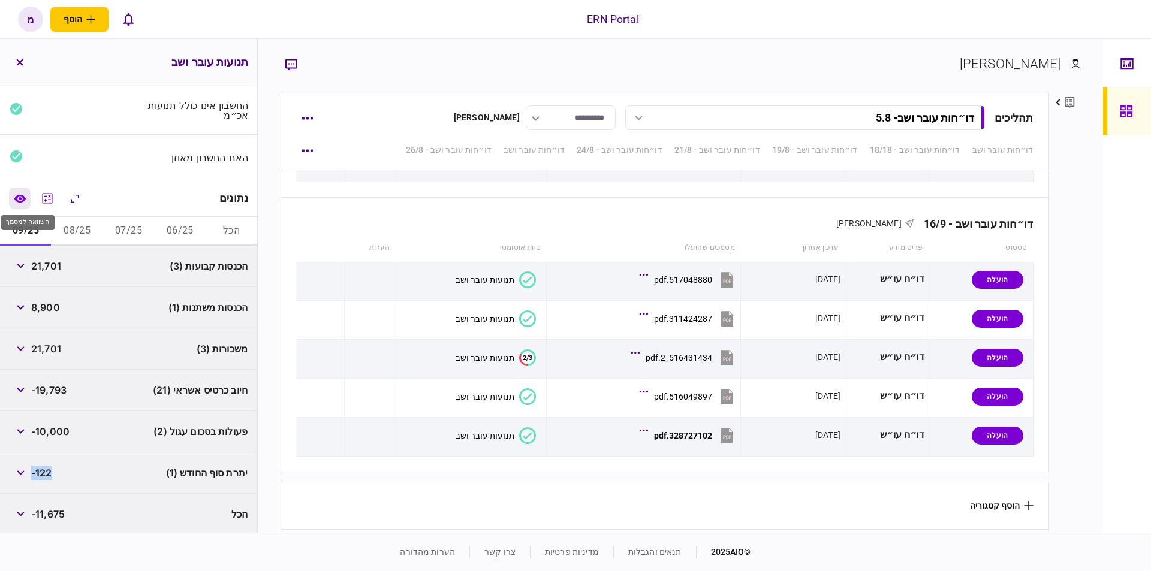
click at [19, 194] on icon "השוואה למסמך" at bounding box center [20, 198] width 13 height 9
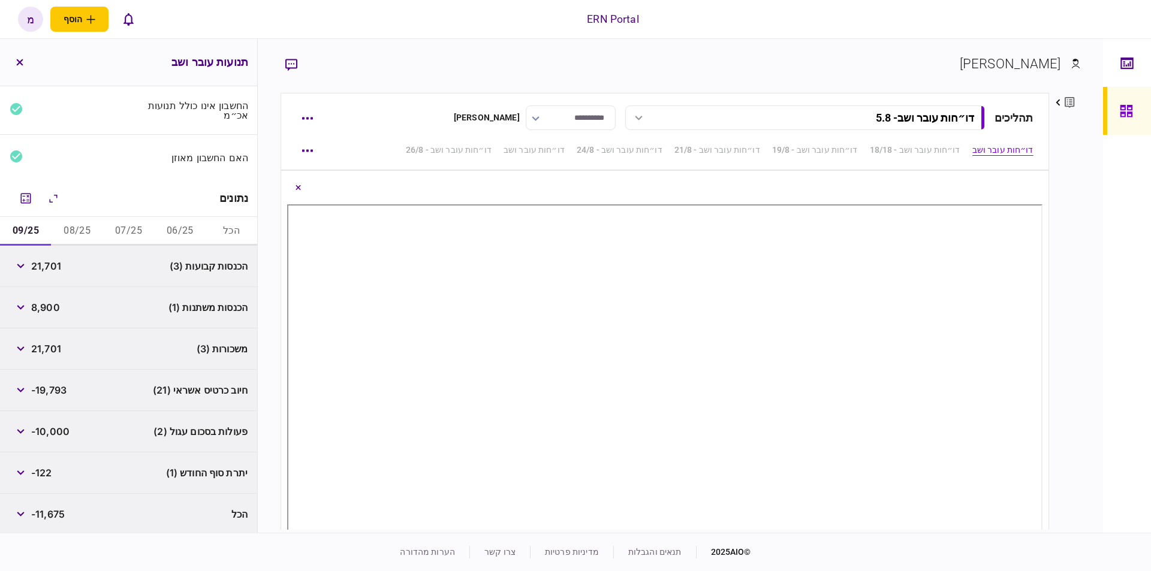
click at [754, 71] on section "[PERSON_NAME]" at bounding box center [680, 73] width 799 height 39
